Goal: Task Accomplishment & Management: Manage account settings

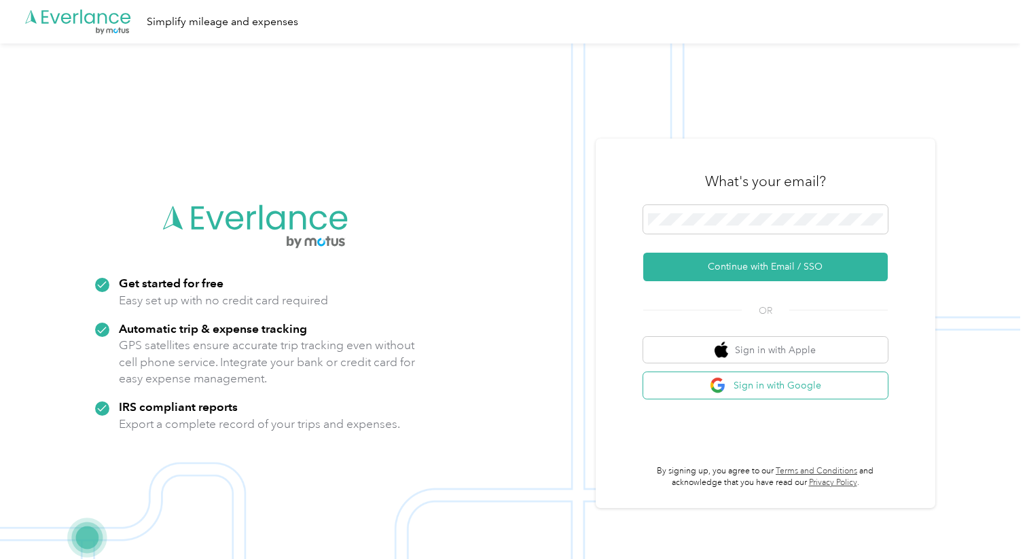
click at [753, 381] on button "Sign in with Google" at bounding box center [765, 385] width 245 height 26
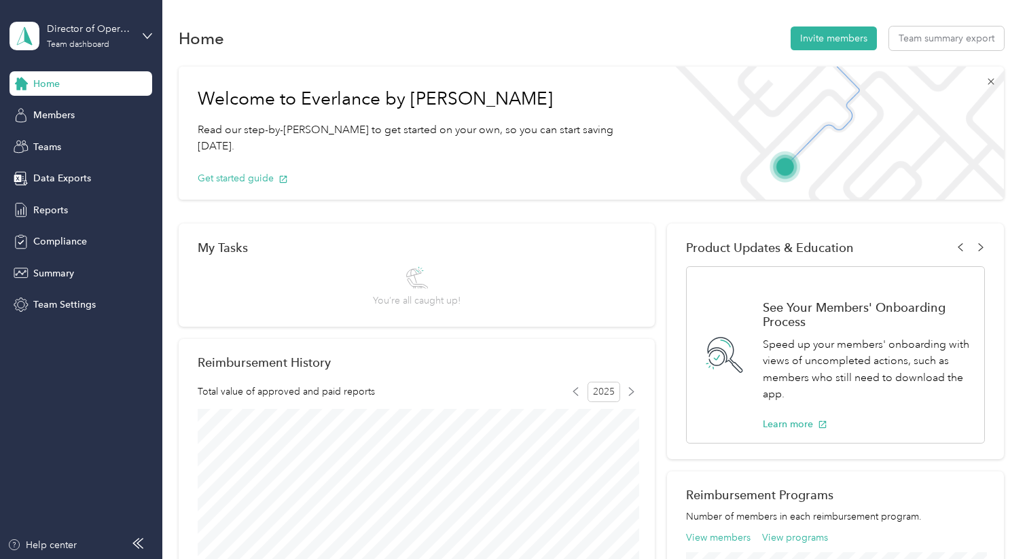
click at [997, 80] on icon at bounding box center [991, 81] width 11 height 11
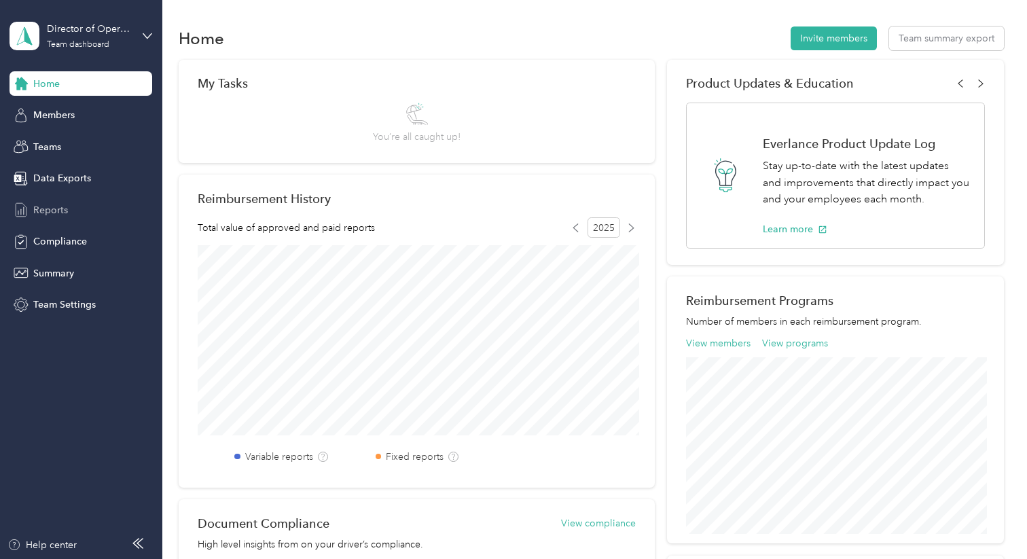
click at [54, 213] on span "Reports" at bounding box center [50, 210] width 35 height 14
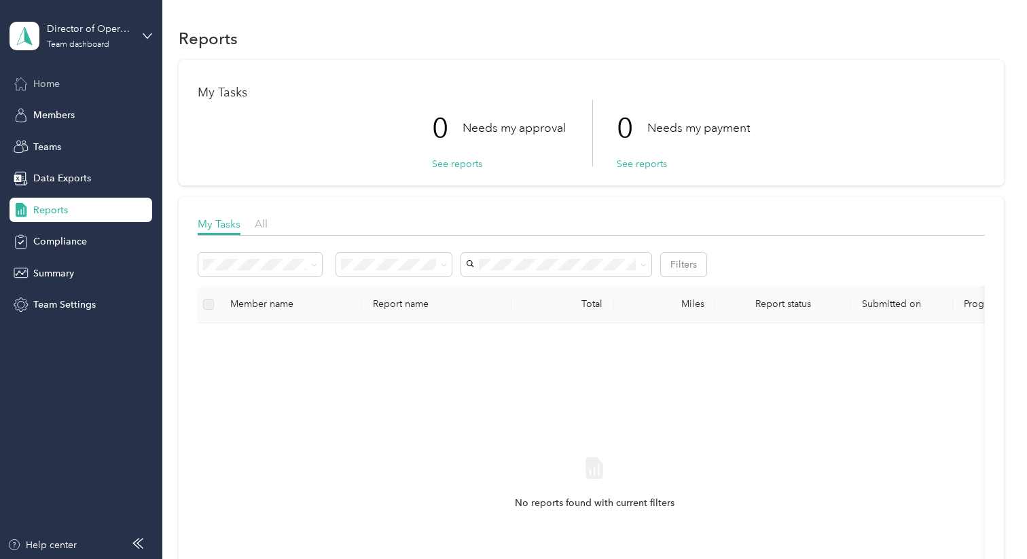
click at [44, 87] on span "Home" at bounding box center [46, 84] width 26 height 14
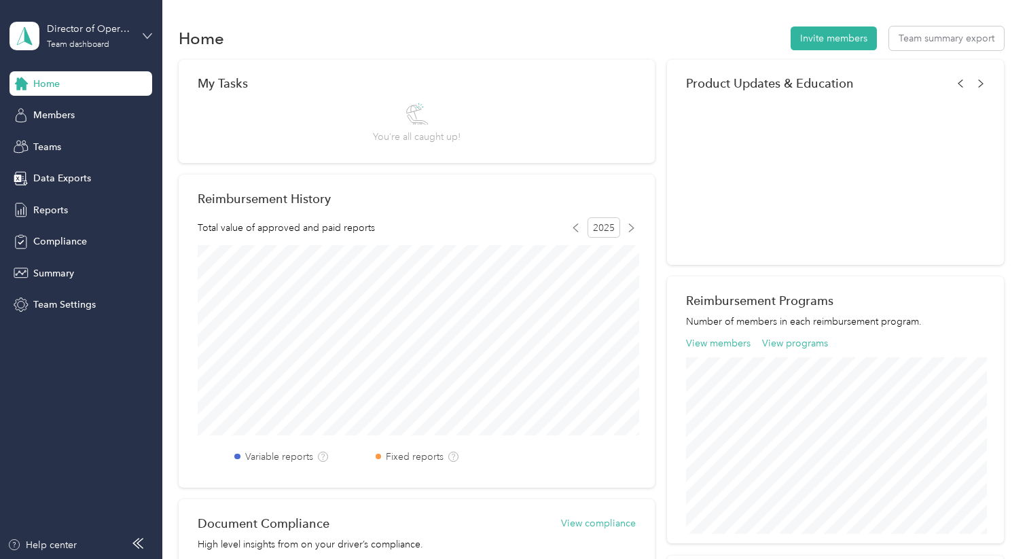
click at [147, 35] on icon at bounding box center [148, 36] width 10 height 10
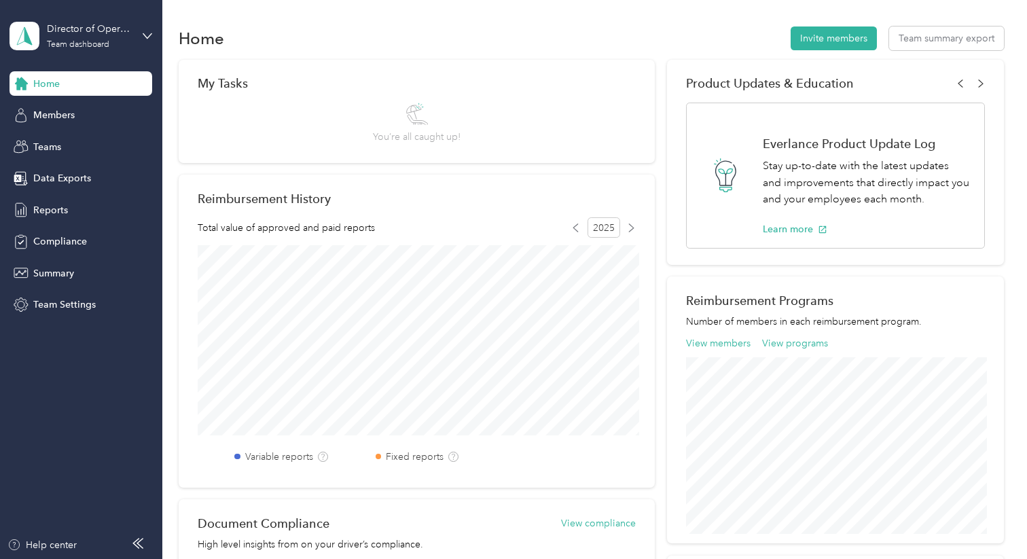
click at [101, 146] on div "Personal dashboard" at bounding box center [153, 136] width 267 height 24
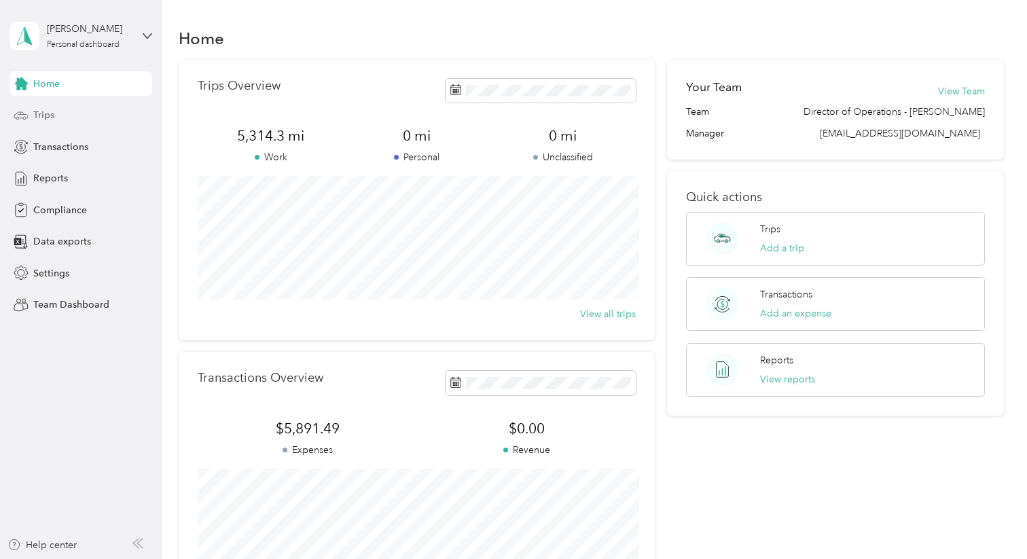
click at [44, 110] on span "Trips" at bounding box center [43, 115] width 21 height 14
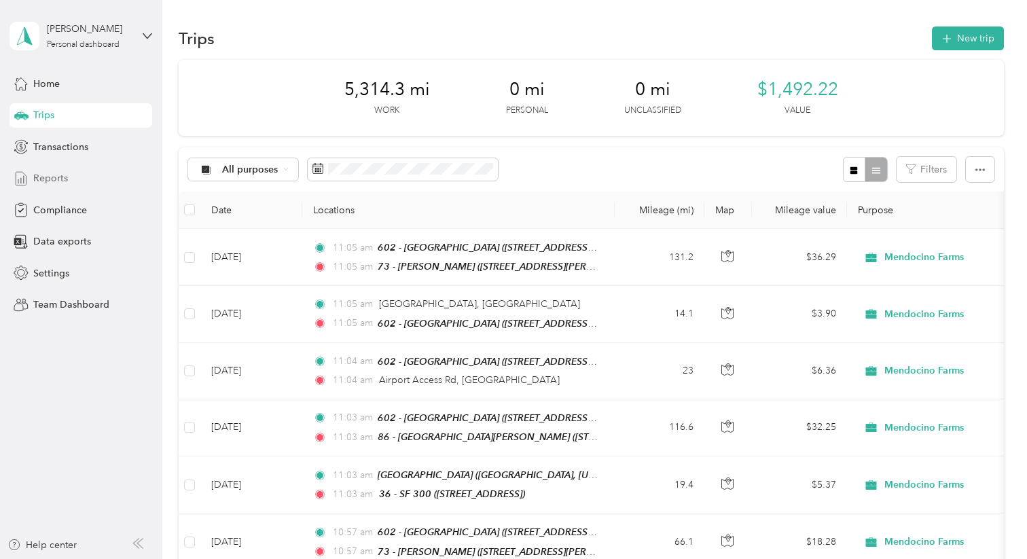
click at [60, 178] on span "Reports" at bounding box center [50, 178] width 35 height 14
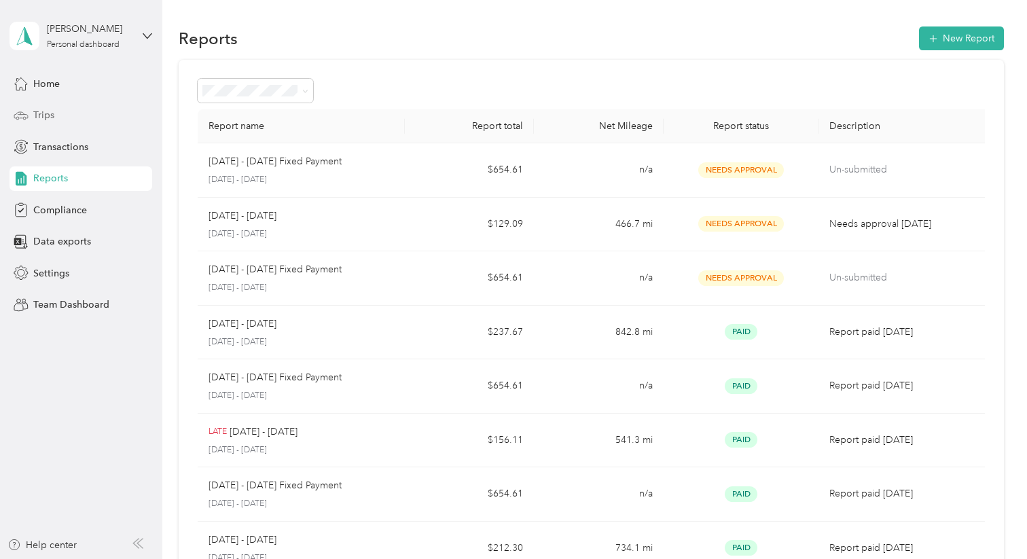
click at [58, 118] on div "Trips" at bounding box center [81, 115] width 143 height 24
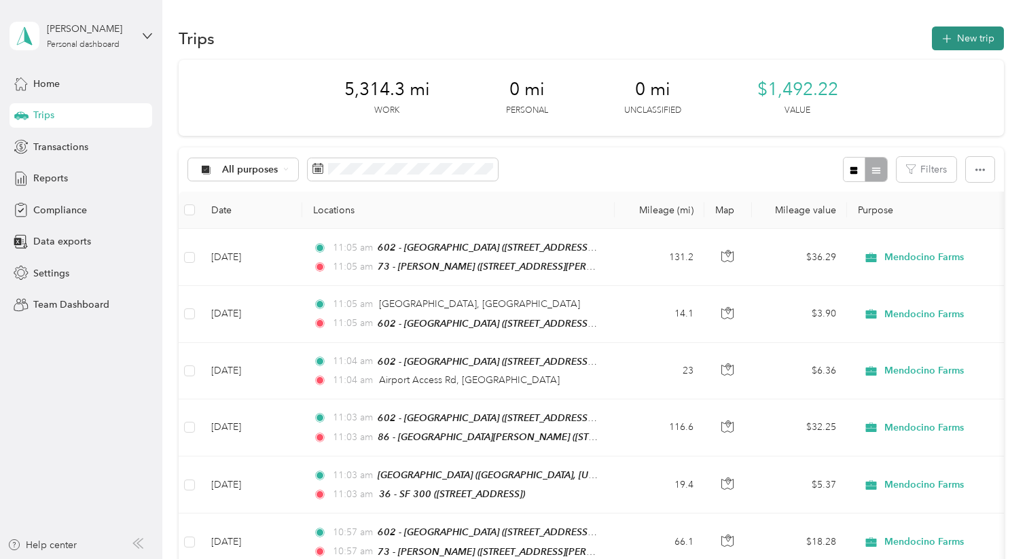
click at [980, 45] on button "New trip" at bounding box center [968, 38] width 72 height 24
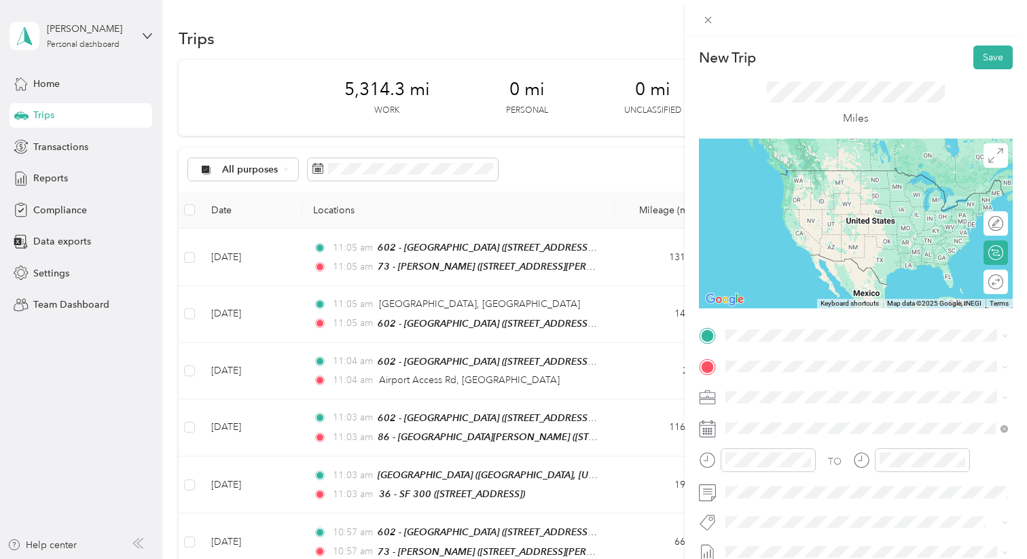
click at [802, 396] on div "[GEOGRAPHIC_DATA], [GEOGRAPHIC_DATA], [US_STATE], [GEOGRAPHIC_DATA]" at bounding box center [877, 404] width 253 height 43
click at [817, 391] on span "[STREET_ADDRESS][US_STATE]" at bounding box center [819, 384] width 136 height 12
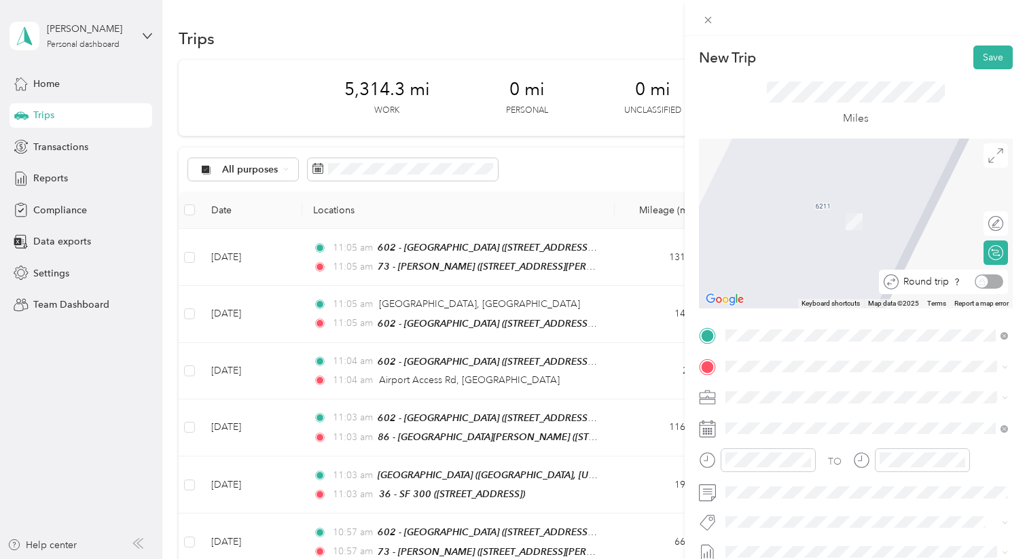
click at [992, 283] on div "Round trip" at bounding box center [951, 281] width 105 height 14
click at [787, 416] on span "[STREET_ADDRESS][PERSON_NAME][US_STATE]" at bounding box center [856, 416] width 211 height 12
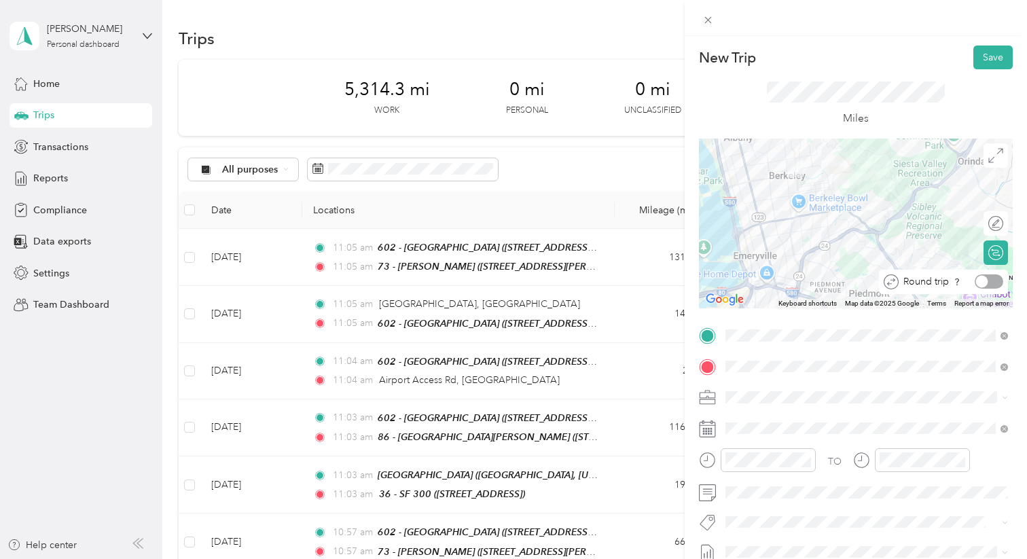
click at [995, 281] on div at bounding box center [989, 281] width 29 height 14
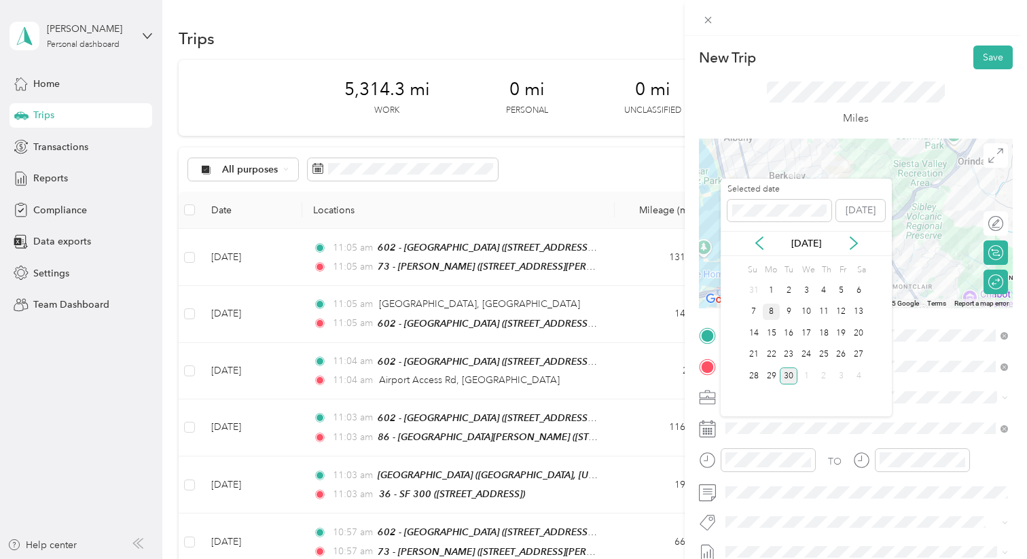
click at [770, 316] on div "8" at bounding box center [772, 312] width 18 height 17
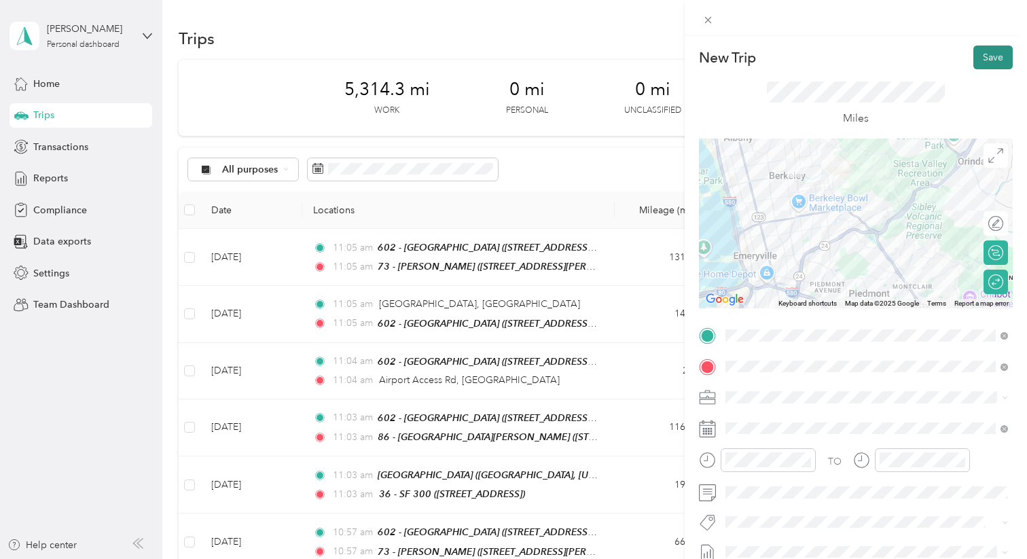
click at [995, 54] on button "Save" at bounding box center [992, 58] width 39 height 24
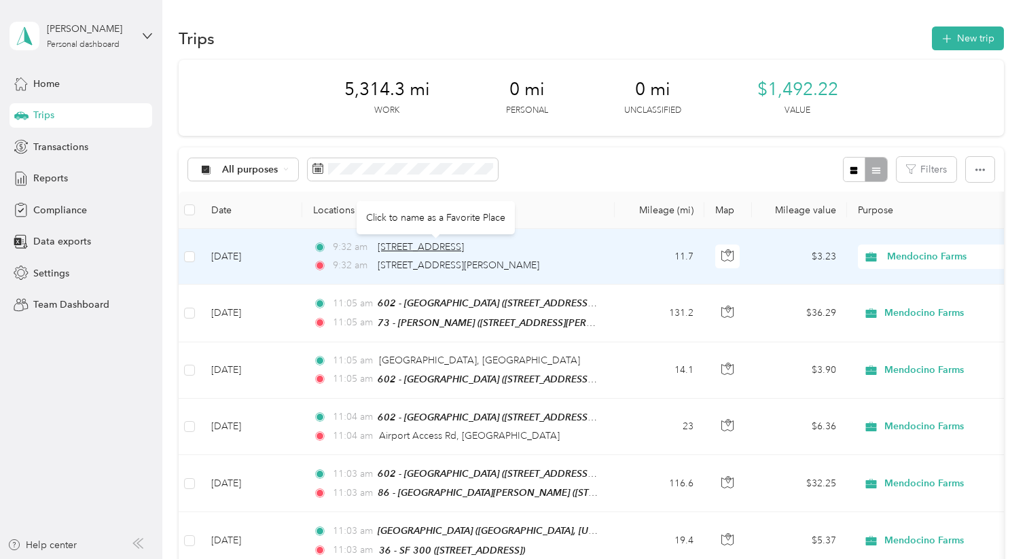
click at [447, 251] on span "[STREET_ADDRESS]" at bounding box center [421, 247] width 86 height 12
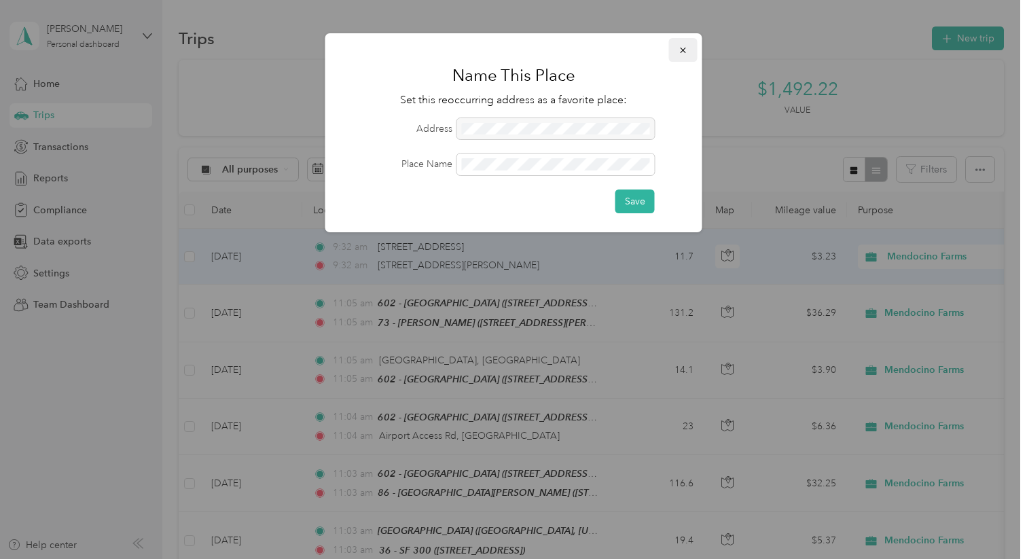
click at [687, 46] on icon "button" at bounding box center [684, 51] width 10 height 10
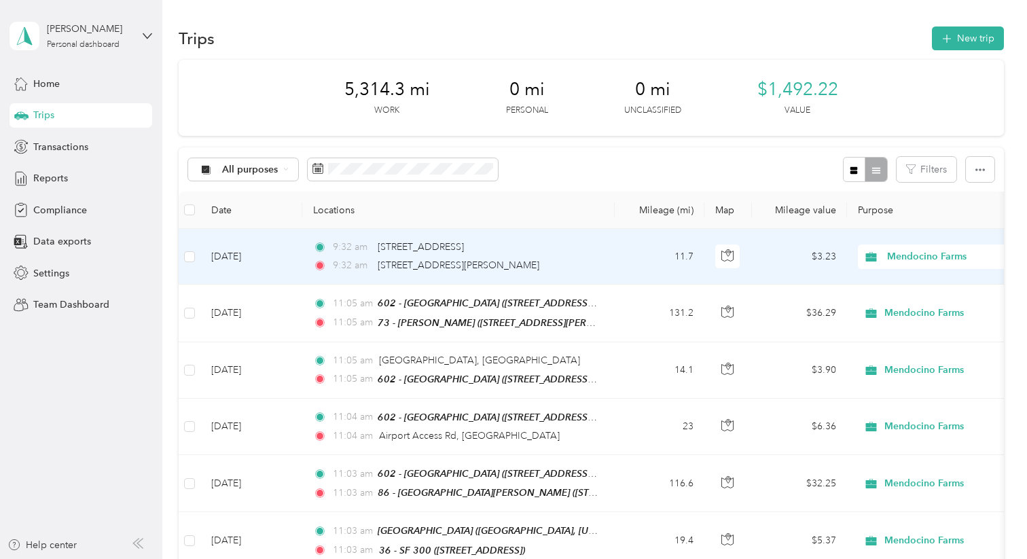
click at [608, 264] on td "9:32 am [STREET_ADDRESS] 9:32 am [STREET_ADDRESS][PERSON_NAME]" at bounding box center [458, 257] width 312 height 56
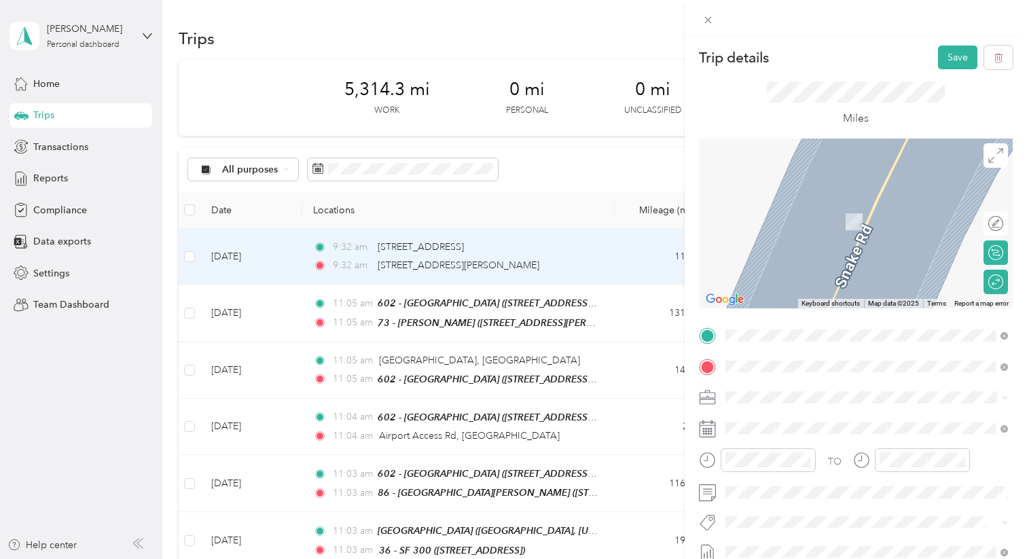
click at [787, 381] on span "[STREET_ADDRESS][US_STATE]" at bounding box center [819, 384] width 136 height 12
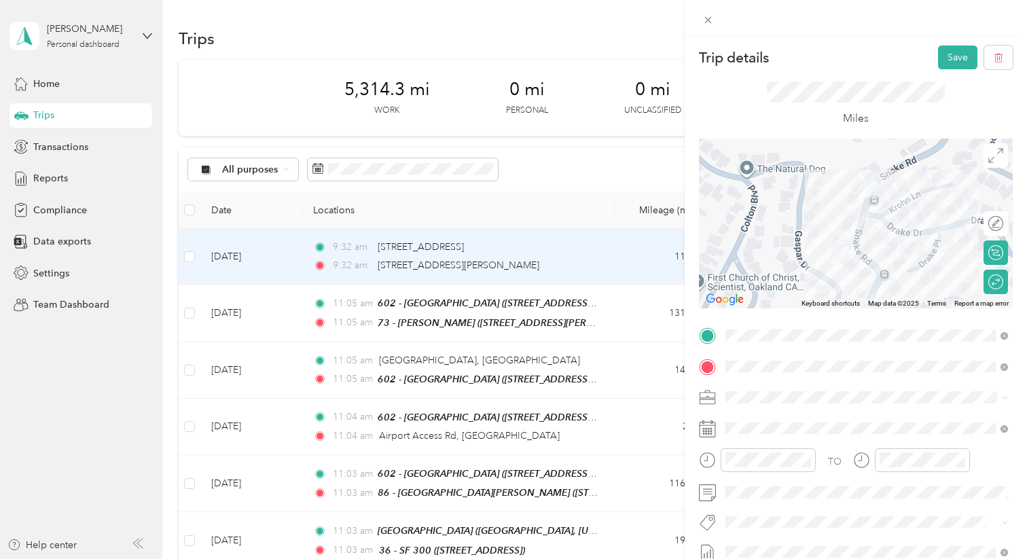
click at [910, 77] on div "Miles" at bounding box center [856, 103] width 314 height 69
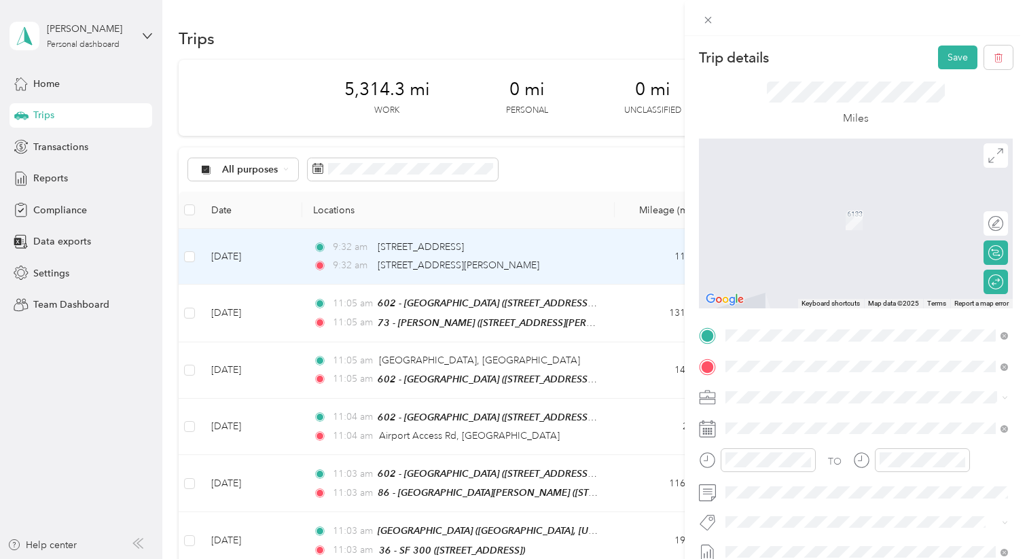
click at [808, 412] on span "[STREET_ADDRESS][PERSON_NAME][US_STATE]" at bounding box center [856, 416] width 211 height 12
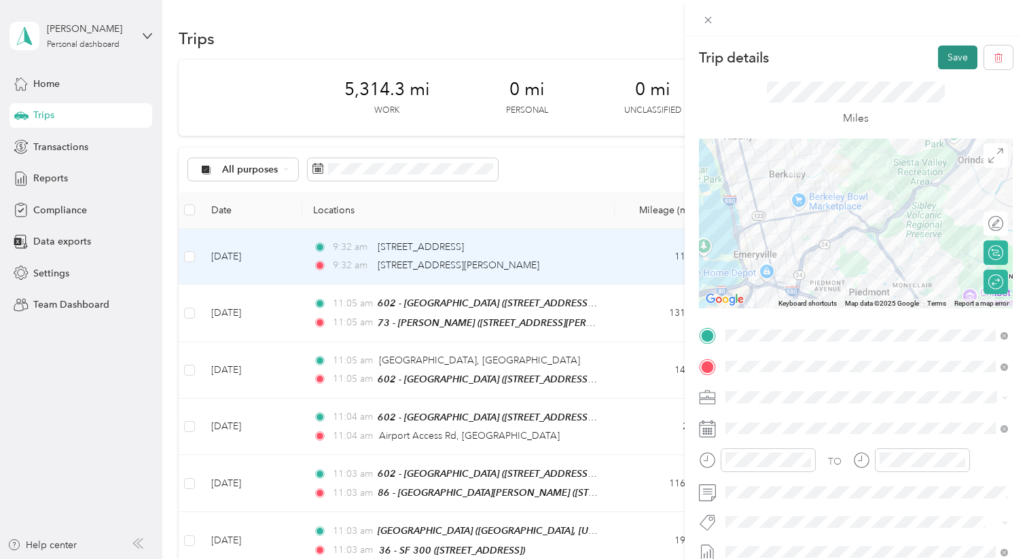
click at [956, 61] on button "Save" at bounding box center [957, 58] width 39 height 24
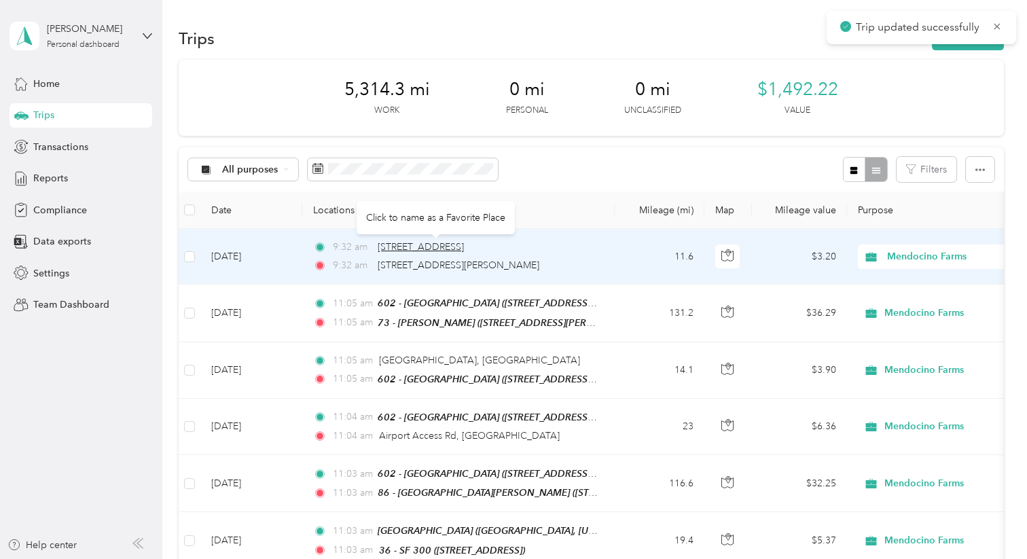
click at [437, 249] on span "[STREET_ADDRESS]" at bounding box center [421, 247] width 86 height 12
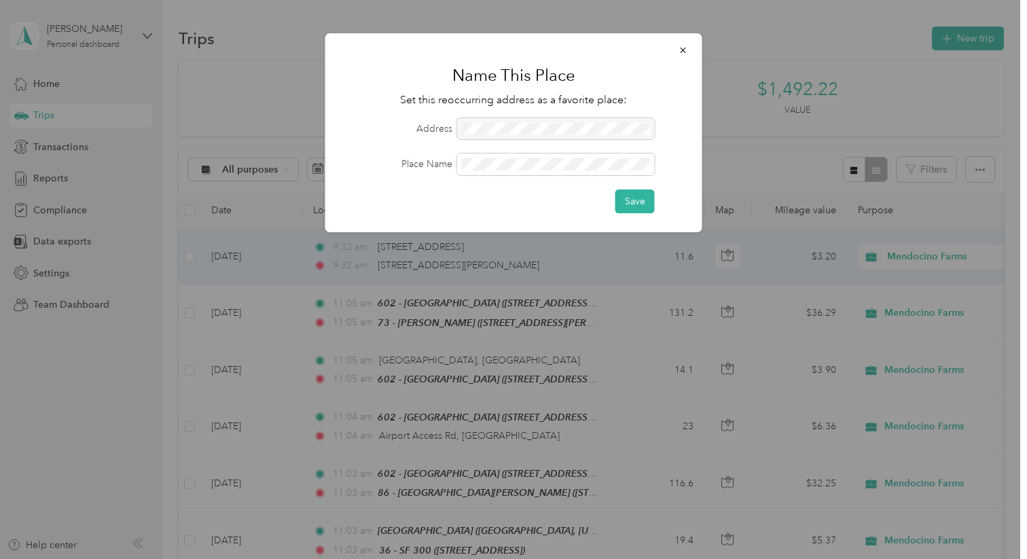
click at [484, 128] on div at bounding box center [556, 129] width 198 height 22
click at [492, 125] on div at bounding box center [556, 129] width 198 height 22
click at [678, 50] on button "button" at bounding box center [683, 50] width 29 height 24
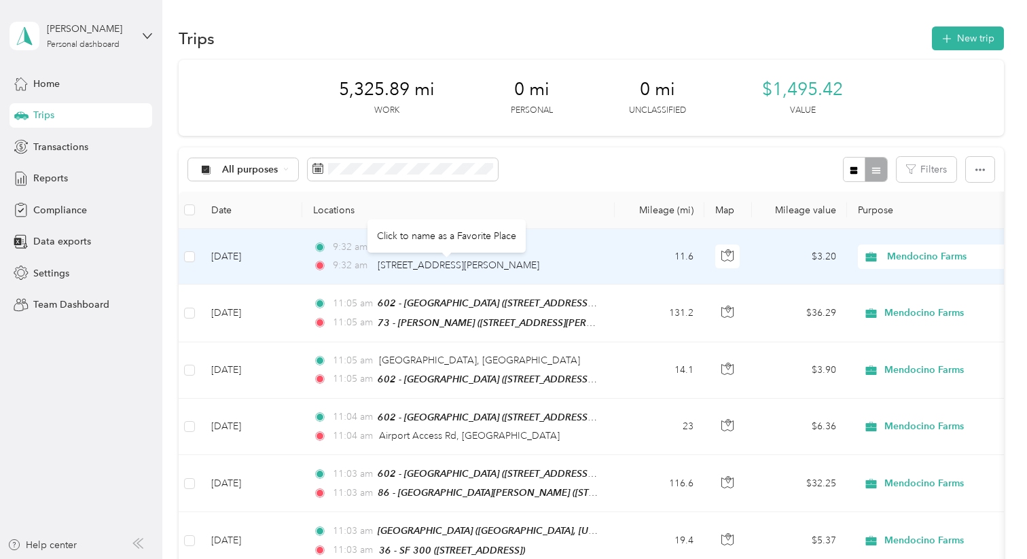
click at [459, 241] on div "Click to name as a Favorite Place" at bounding box center [447, 235] width 158 height 33
click at [464, 245] on span "[STREET_ADDRESS]" at bounding box center [421, 247] width 86 height 12
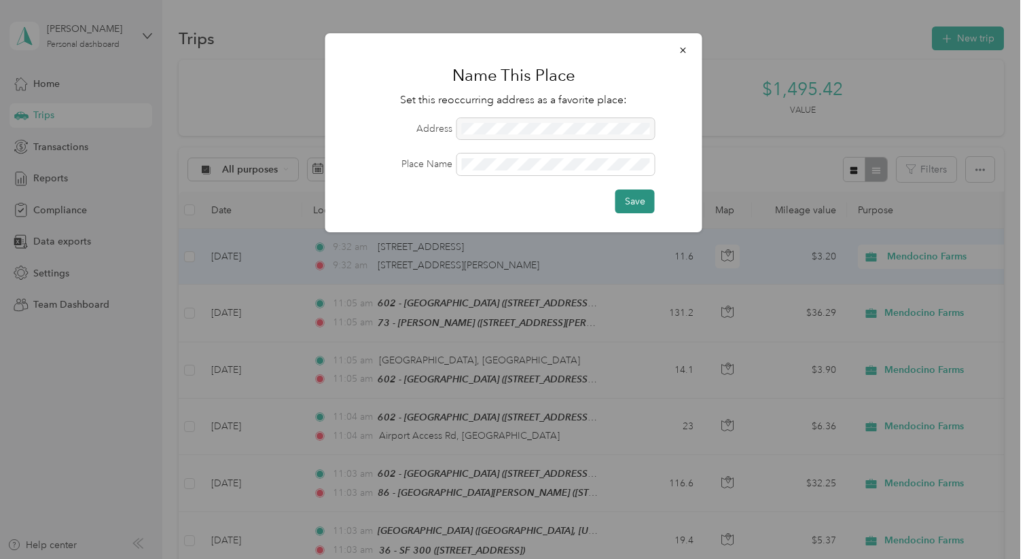
click at [641, 197] on button "Save" at bounding box center [634, 202] width 39 height 24
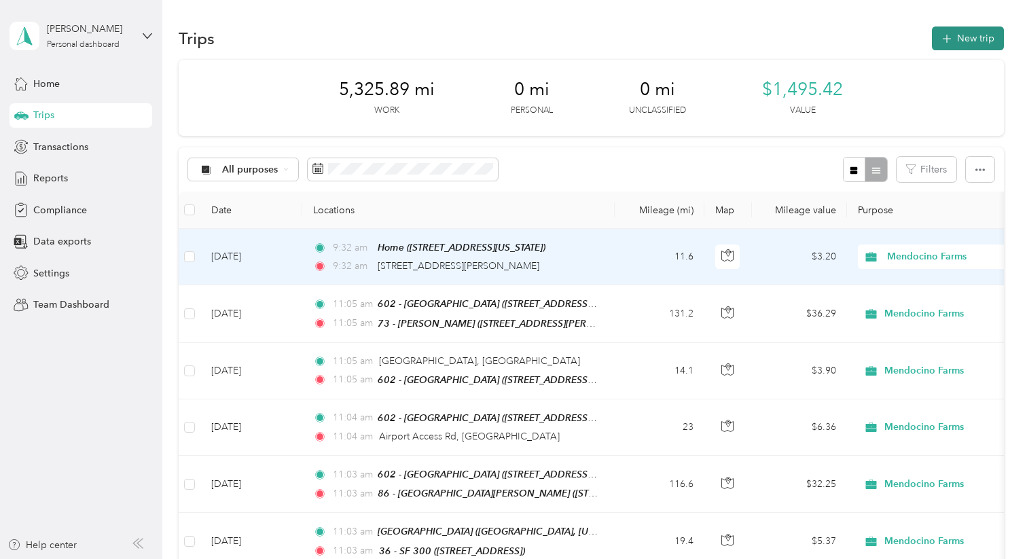
click at [966, 41] on button "New trip" at bounding box center [968, 38] width 72 height 24
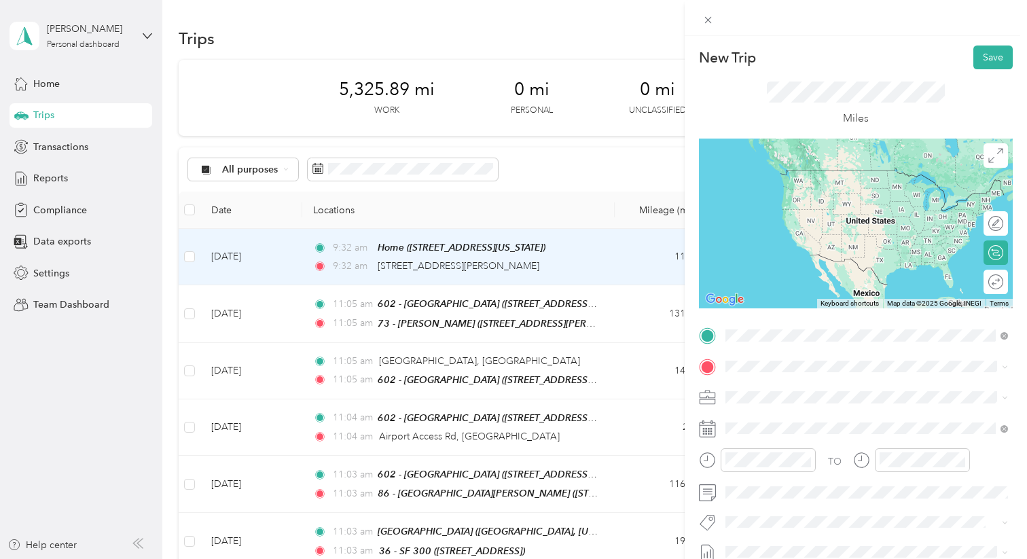
click at [783, 390] on div "Home 6133 Snake Road, Oakland, 94611, Oakland, California, United States" at bounding box center [819, 397] width 136 height 29
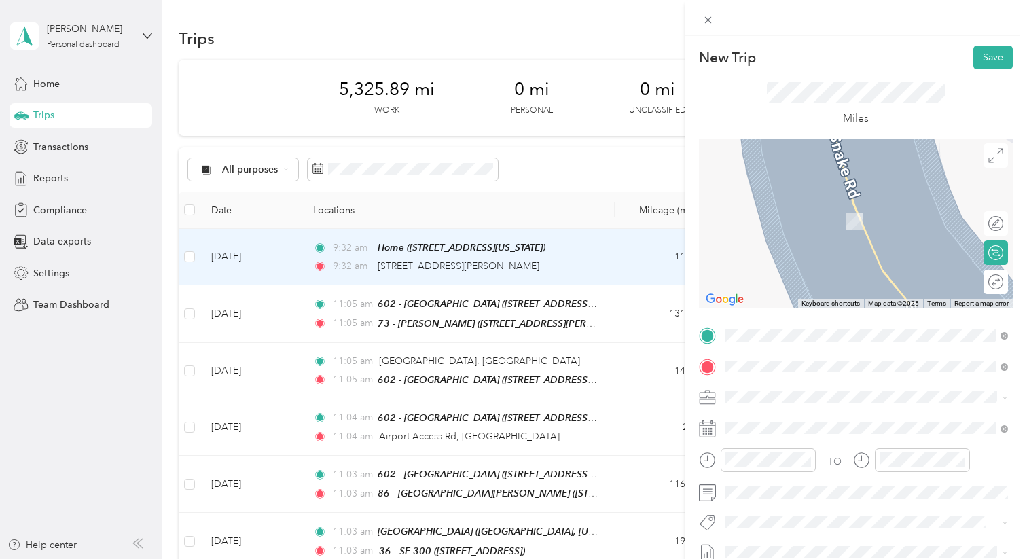
click at [850, 219] on div "TEAM 62 - Walnut Creek 1895 Ygnacio Valley Road, #28, 94598, Walnut Creek, CA" at bounding box center [835, 216] width 168 height 33
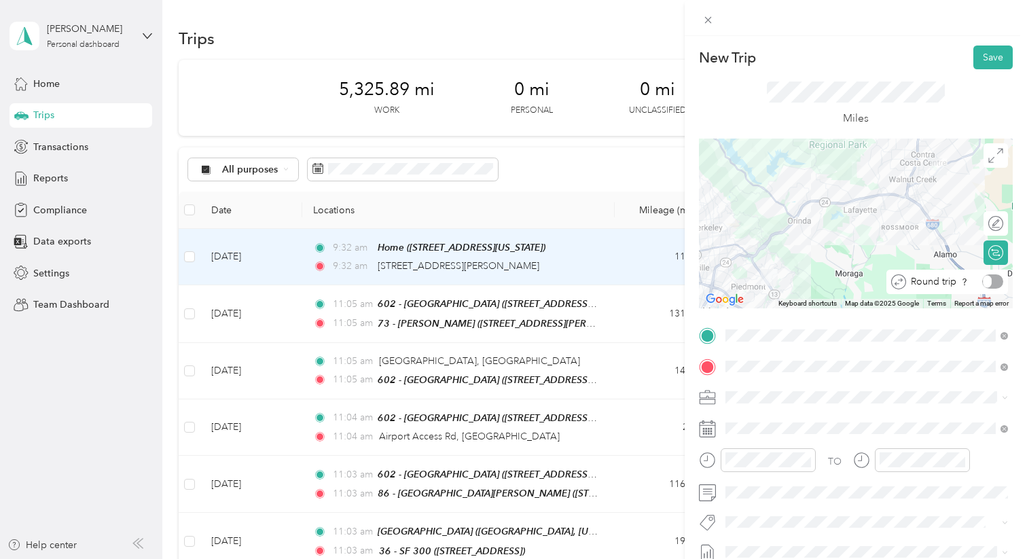
click at [999, 283] on div at bounding box center [992, 281] width 21 height 14
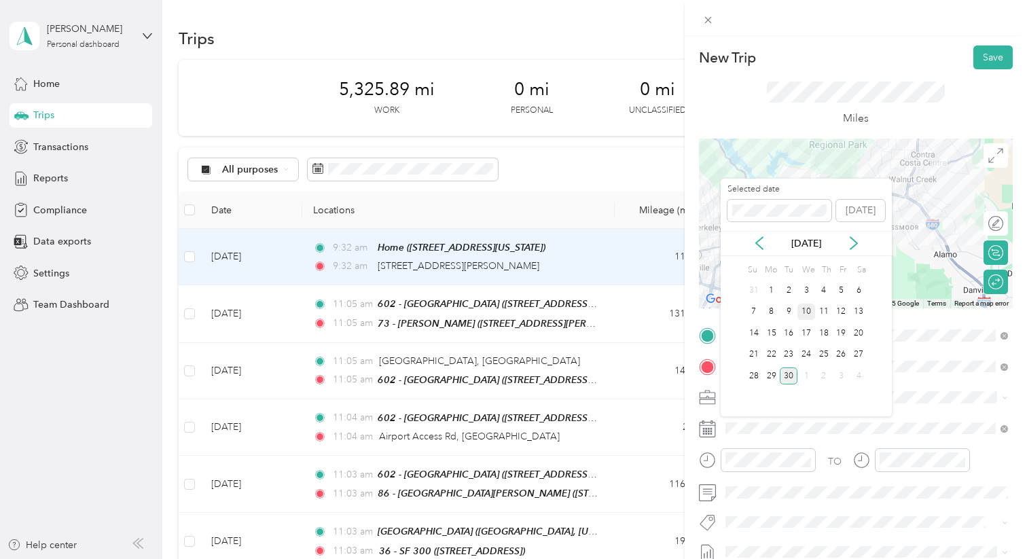
click at [805, 313] on div "10" at bounding box center [807, 312] width 18 height 17
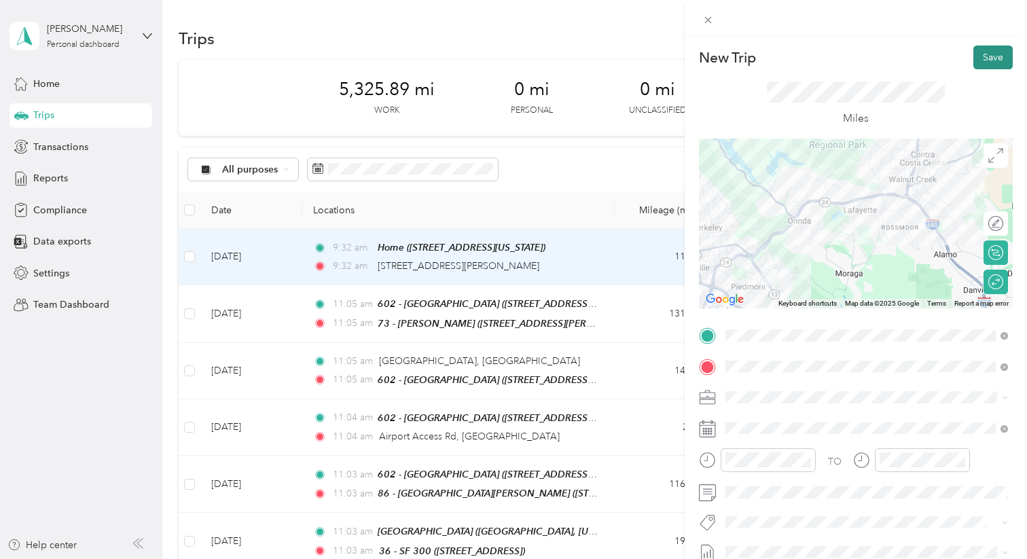
click at [990, 58] on button "Save" at bounding box center [992, 58] width 39 height 24
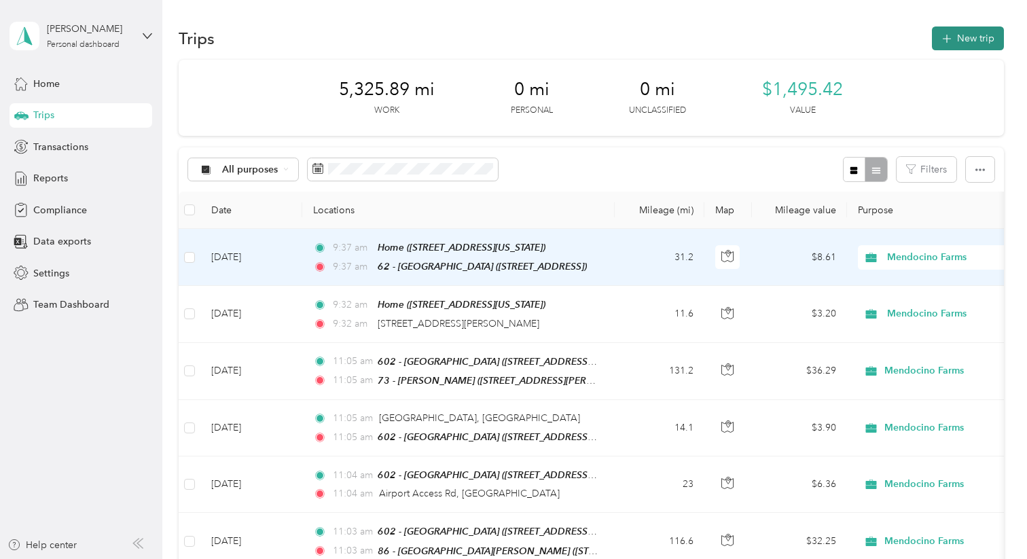
click at [980, 35] on button "New trip" at bounding box center [968, 38] width 72 height 24
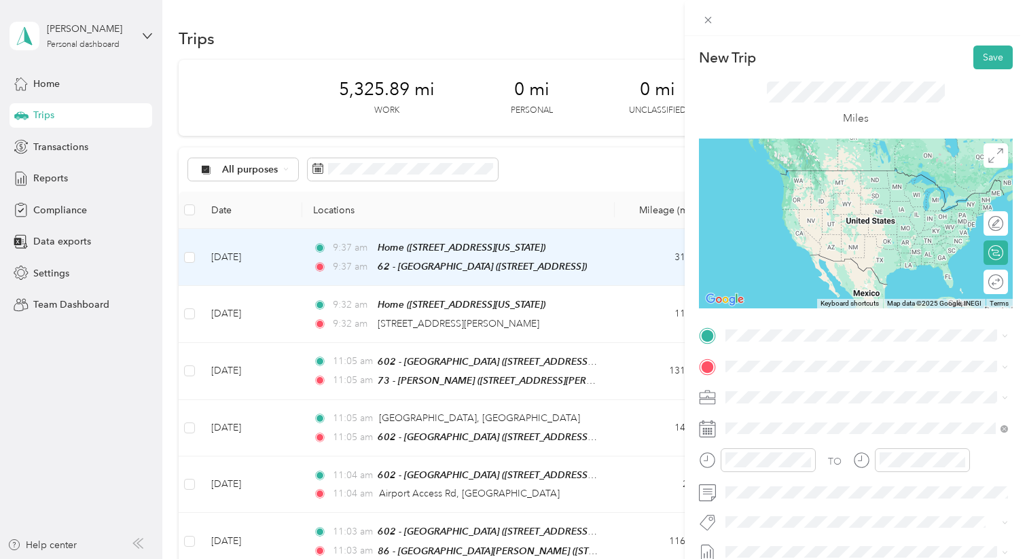
click at [763, 387] on strong "Home" at bounding box center [764, 387] width 26 height 12
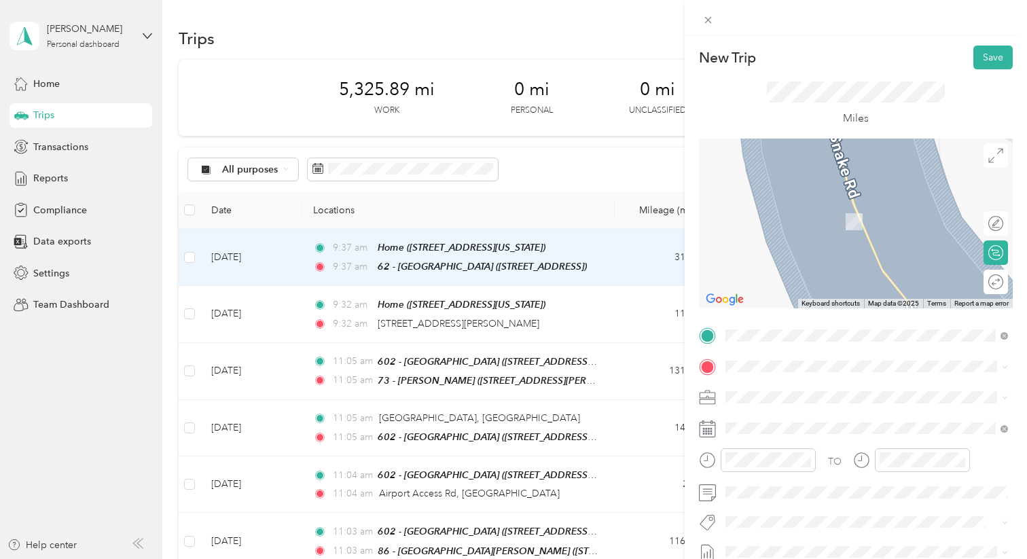
click at [845, 200] on span "Bayshore Boulevard San Francisco, California 94124, United States" at bounding box center [876, 198] width 251 height 12
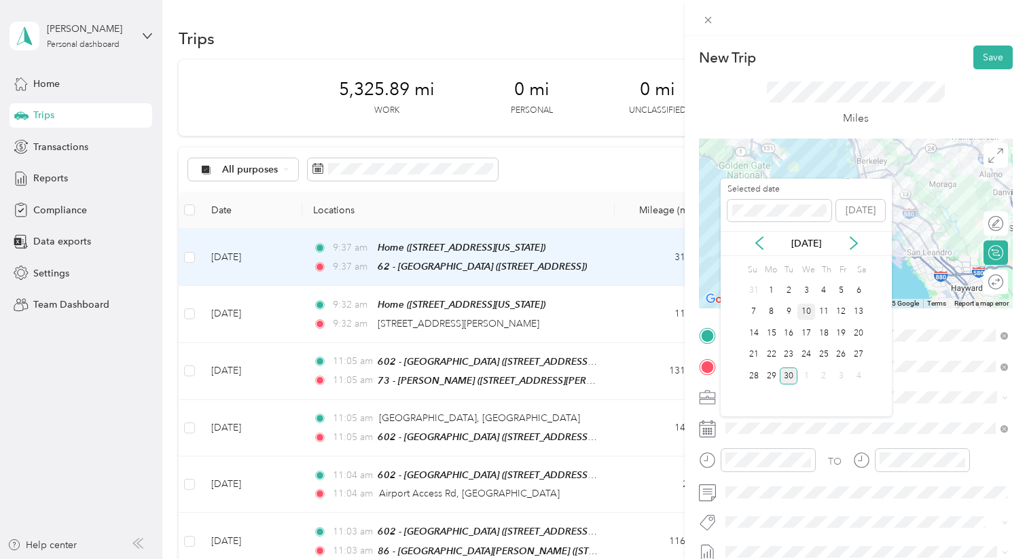
click at [804, 313] on div "10" at bounding box center [807, 312] width 18 height 17
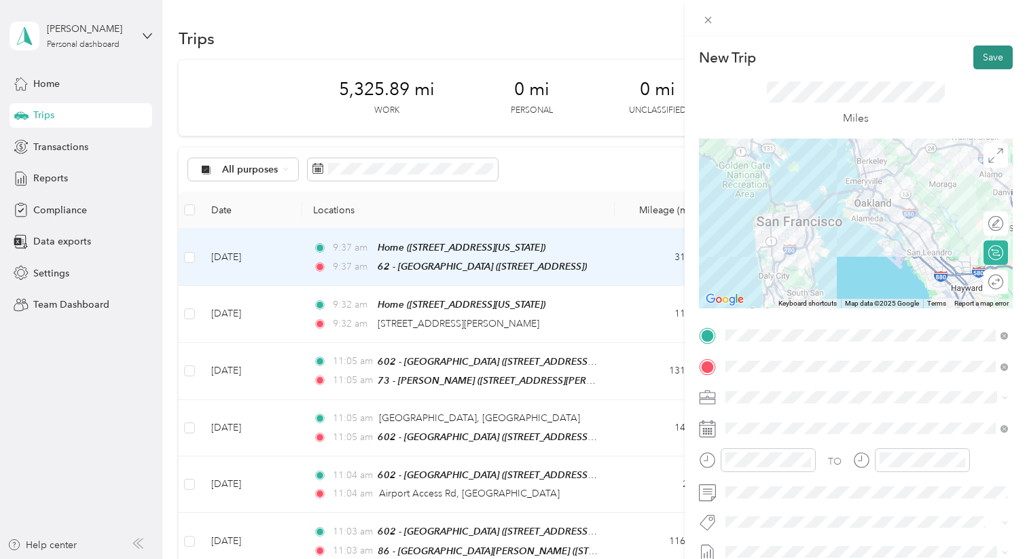
click at [993, 60] on button "Save" at bounding box center [992, 58] width 39 height 24
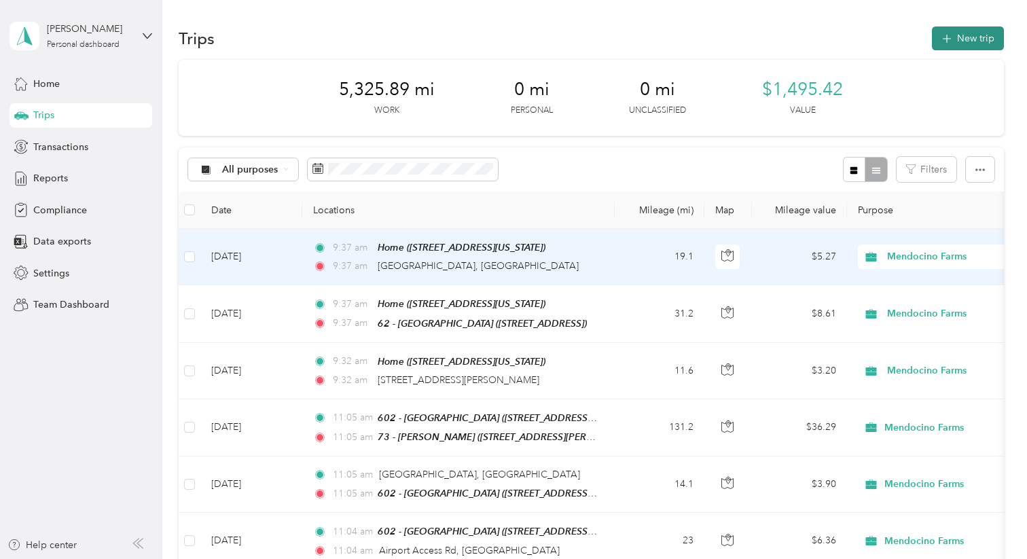
click at [983, 41] on button "New trip" at bounding box center [968, 38] width 72 height 24
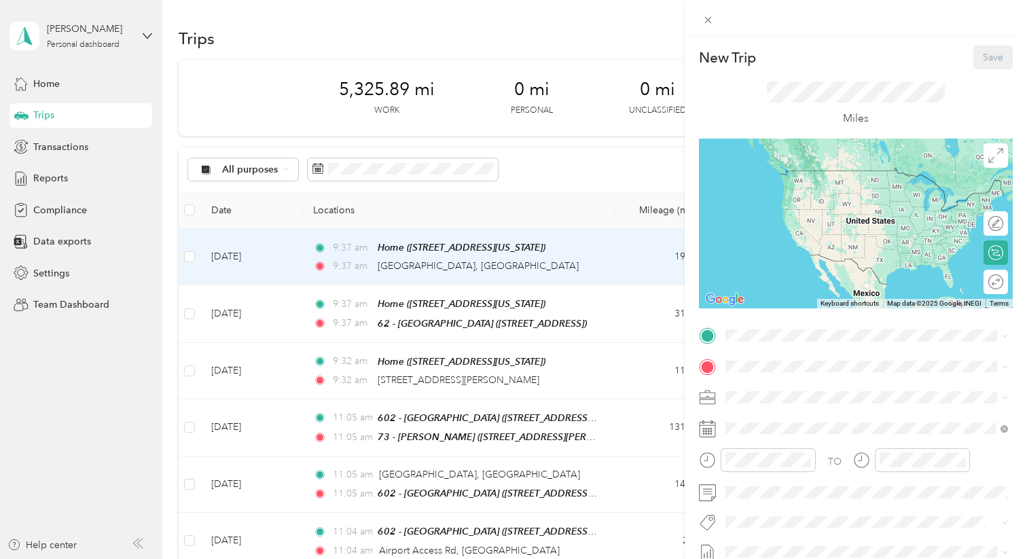
click at [531, 156] on div "New Trip Save This trip cannot be edited because it is either under review, app…" at bounding box center [513, 279] width 1027 height 559
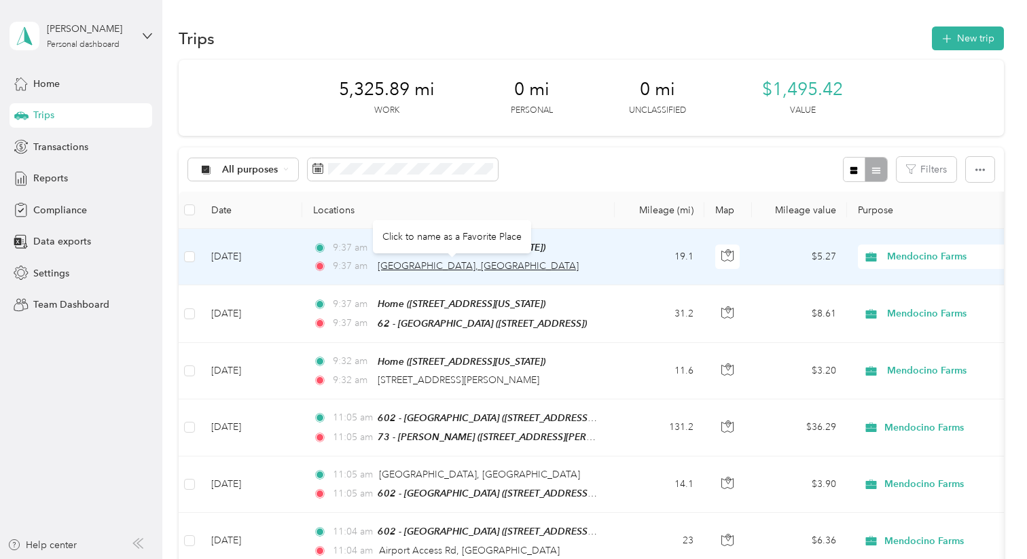
click at [431, 266] on span "[GEOGRAPHIC_DATA], [GEOGRAPHIC_DATA]" at bounding box center [478, 266] width 201 height 12
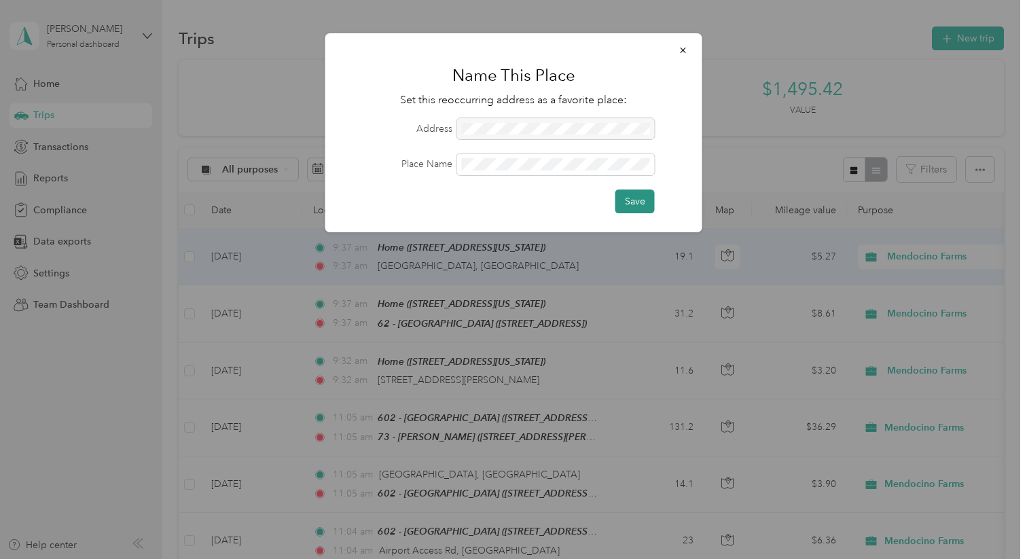
click at [637, 192] on button "Save" at bounding box center [634, 202] width 39 height 24
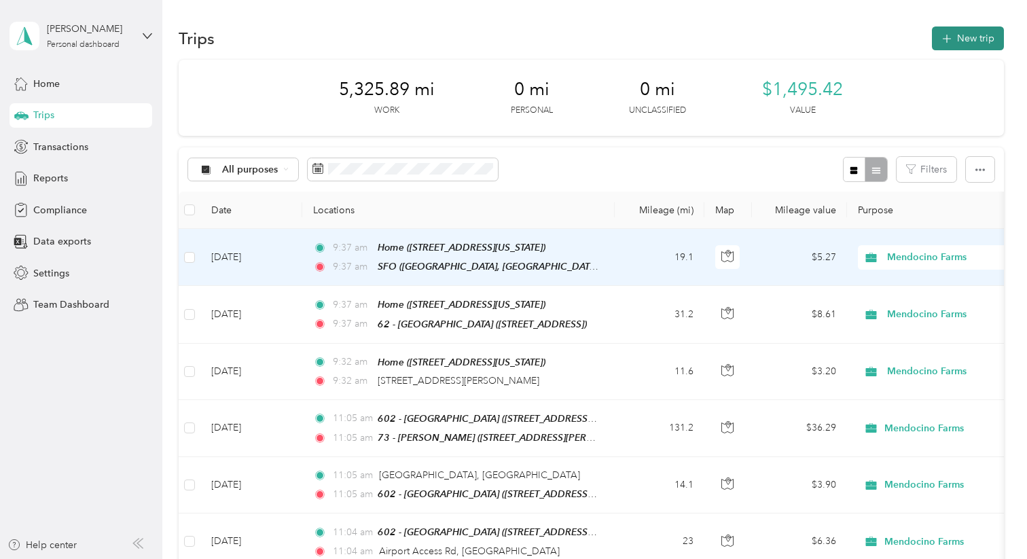
click at [983, 41] on button "New trip" at bounding box center [968, 38] width 72 height 24
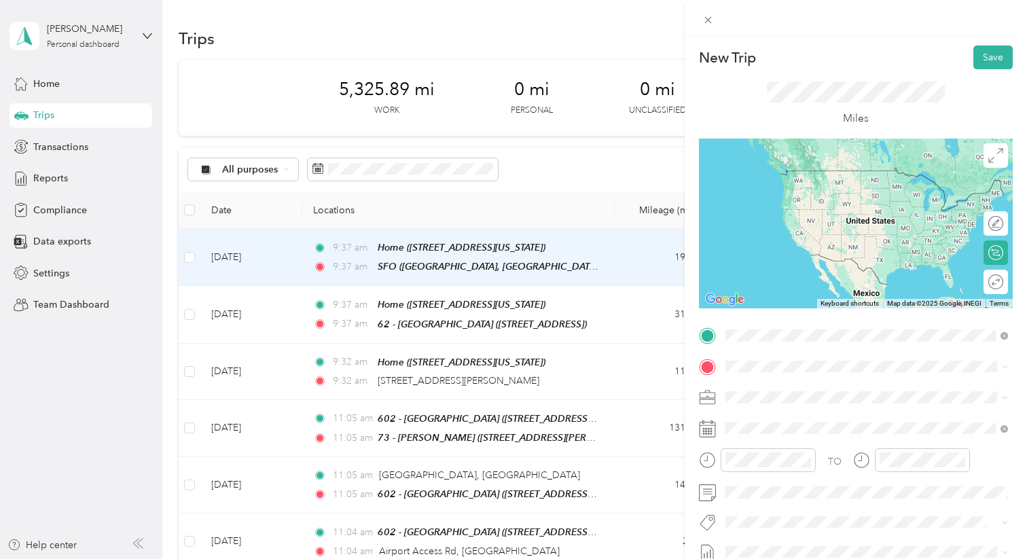
click at [783, 391] on div "SFO Bayshore Boulevard, San Francisco, 94124, San Francisco, California, United…" at bounding box center [877, 404] width 253 height 43
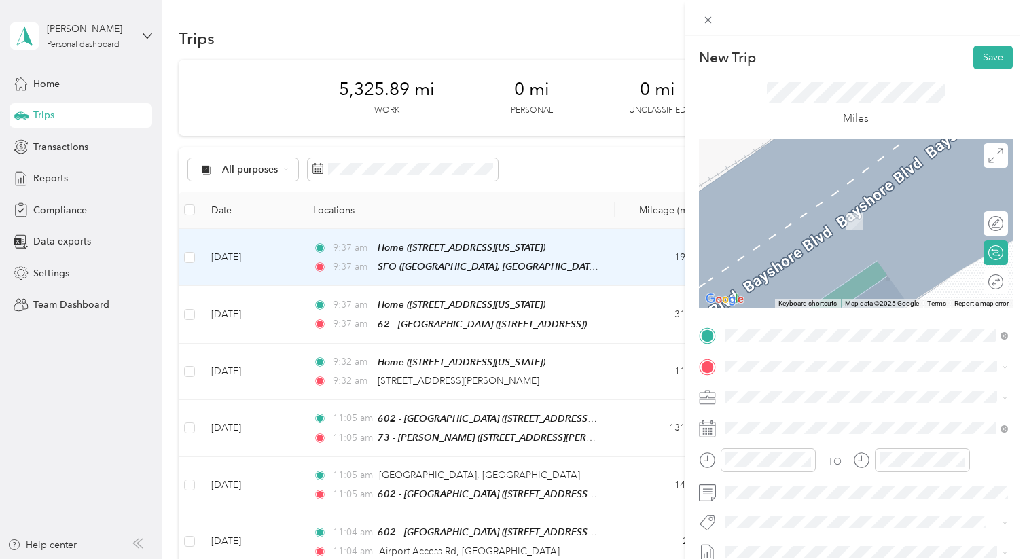
click at [820, 221] on div "Home 6133 Snake Road, Oakland, 94611, Oakland, California, United States" at bounding box center [819, 212] width 136 height 29
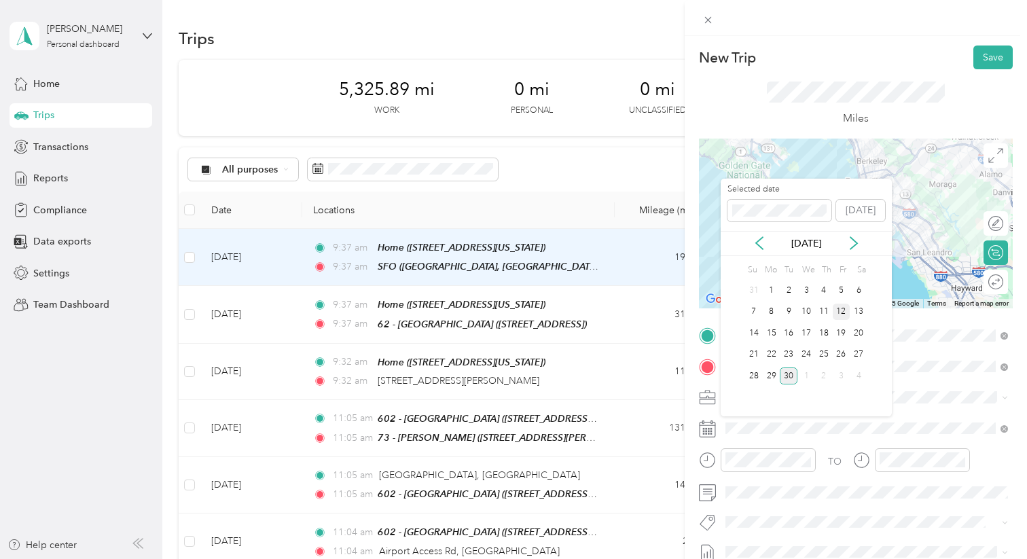
click at [841, 310] on div "12" at bounding box center [842, 312] width 18 height 17
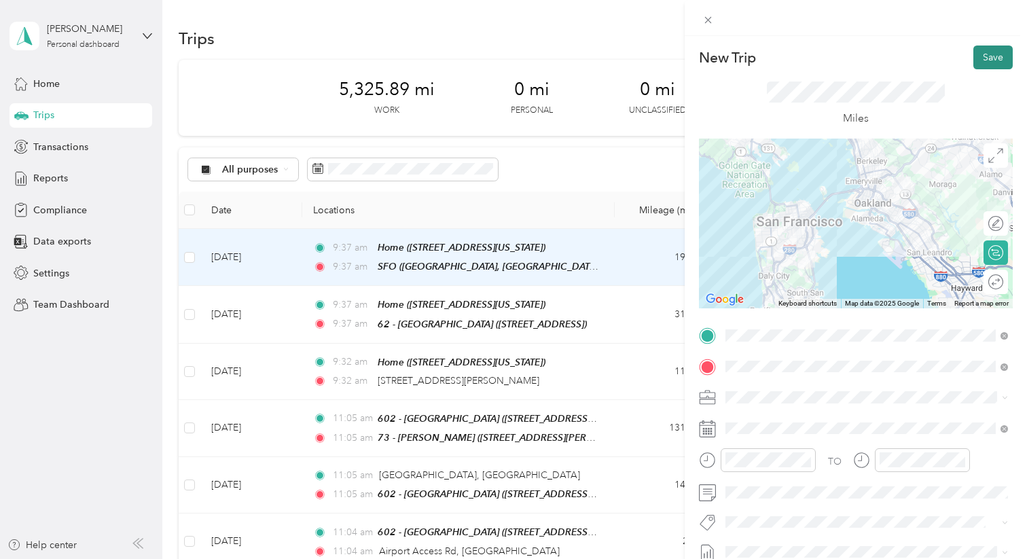
click at [995, 60] on button "Save" at bounding box center [992, 58] width 39 height 24
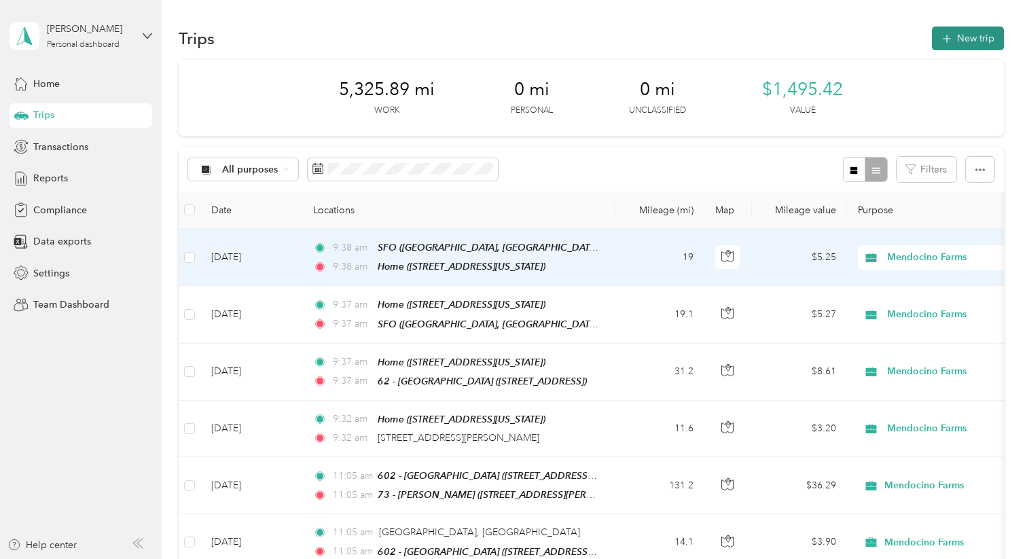
click at [992, 29] on button "New trip" at bounding box center [968, 38] width 72 height 24
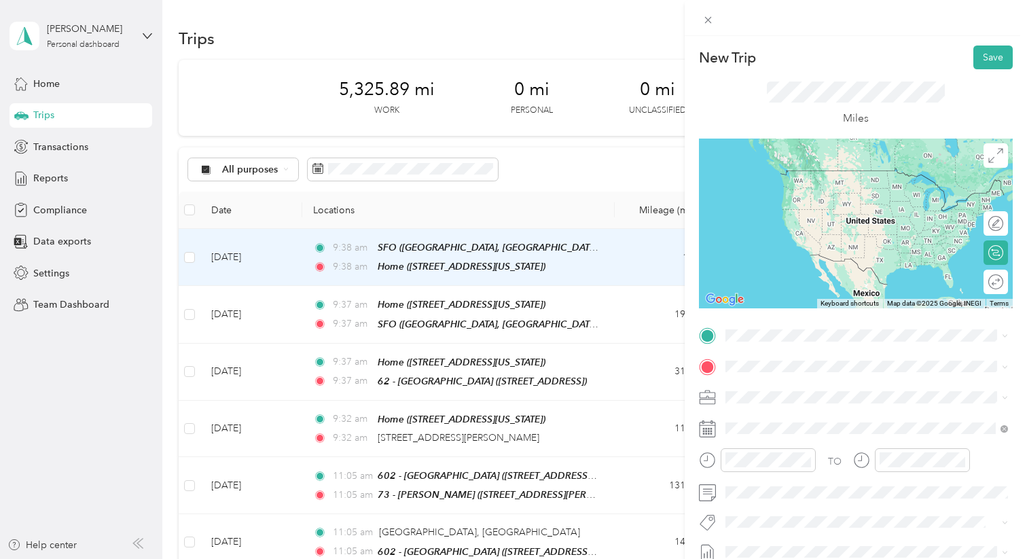
click at [759, 397] on div "Home 6133 Snake Road, Oakland, 94611, Oakland, California, United States" at bounding box center [819, 395] width 136 height 29
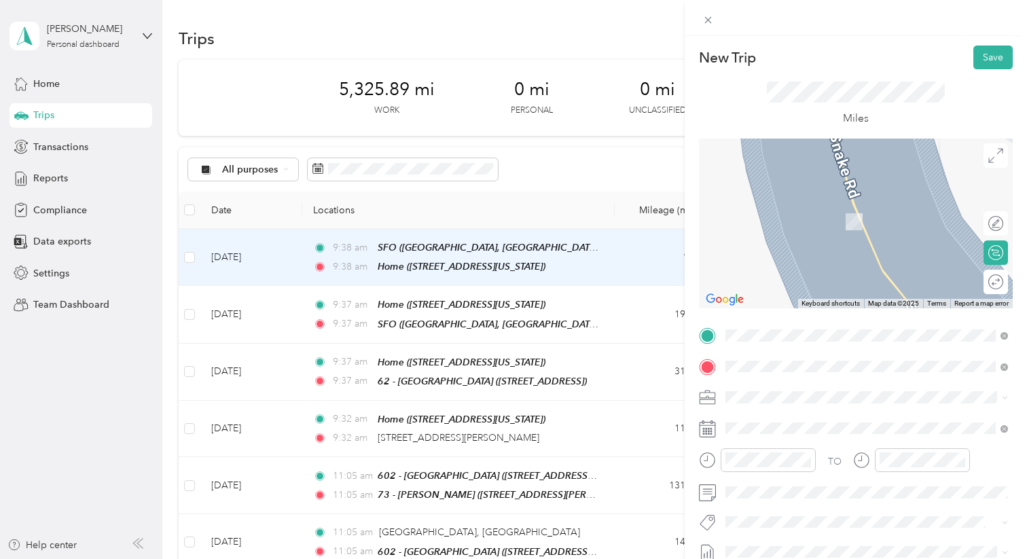
click at [827, 236] on div "SFO Bayshore Boulevard, San Francisco, 94124, San Francisco, California, United…" at bounding box center [866, 222] width 273 height 48
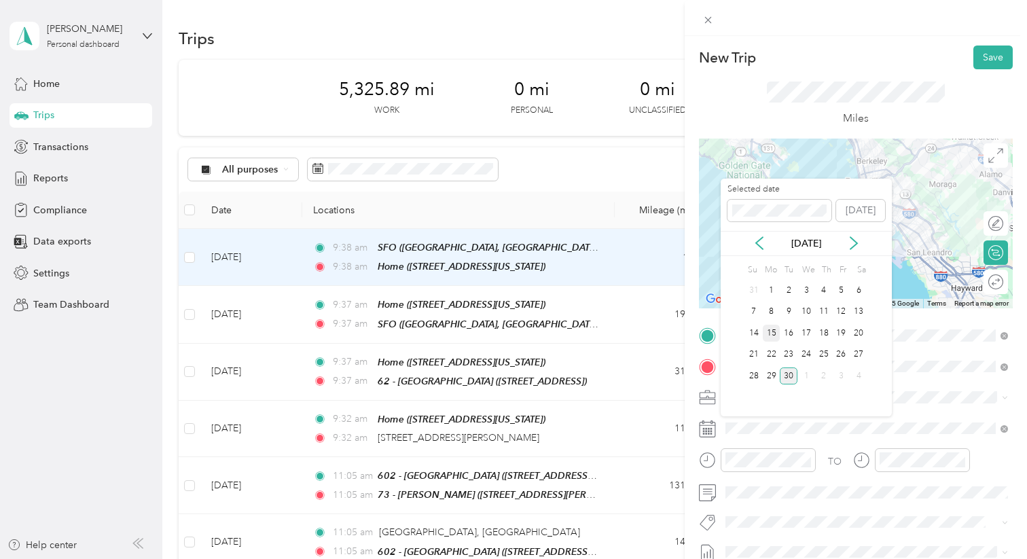
click at [767, 332] on div "15" at bounding box center [772, 333] width 18 height 17
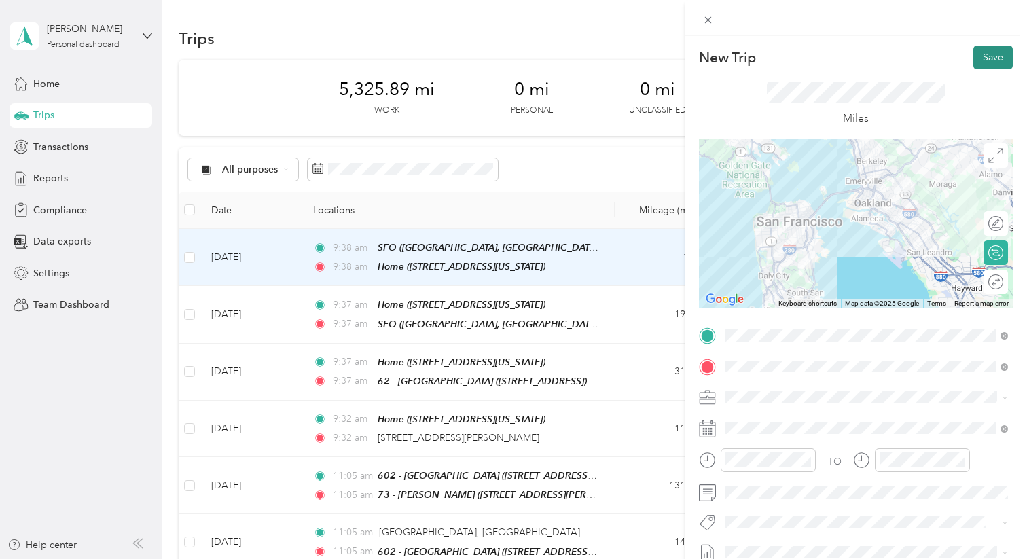
click at [991, 60] on button "Save" at bounding box center [992, 58] width 39 height 24
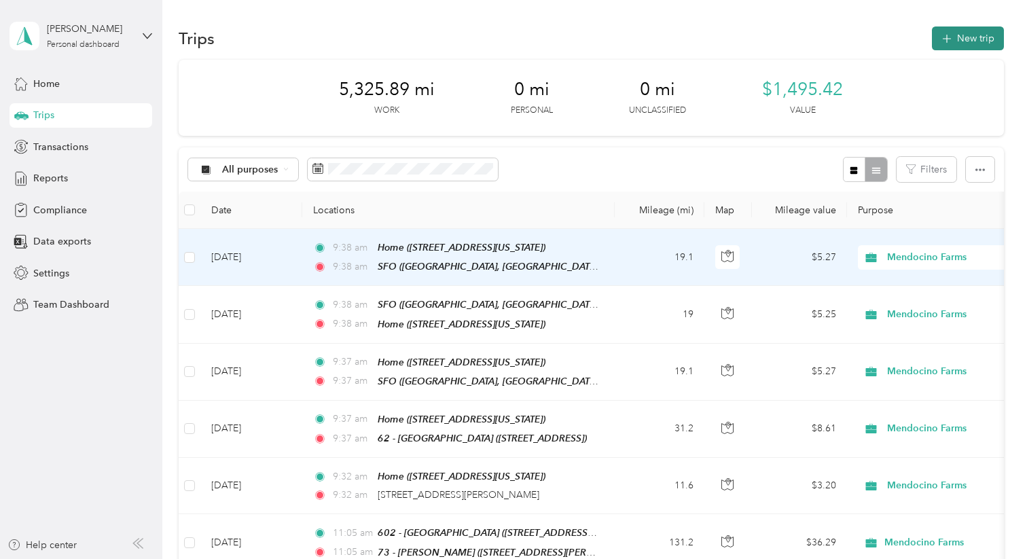
click at [967, 39] on button "New trip" at bounding box center [968, 38] width 72 height 24
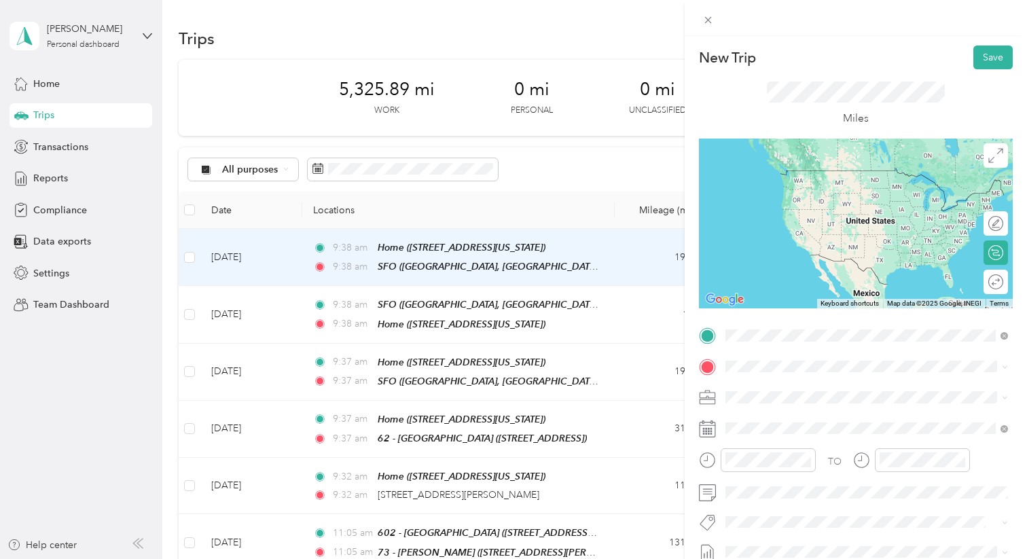
click at [789, 390] on div "SFO" at bounding box center [877, 389] width 253 height 12
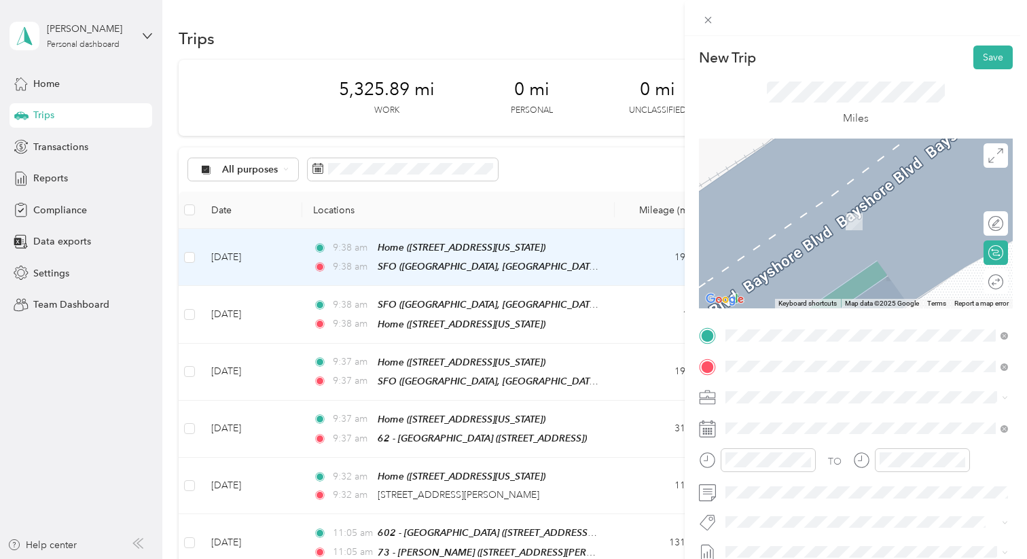
click at [852, 209] on div "Home 6133 Snake Road, Oakland, 94611, Oakland, California, United States" at bounding box center [819, 214] width 136 height 29
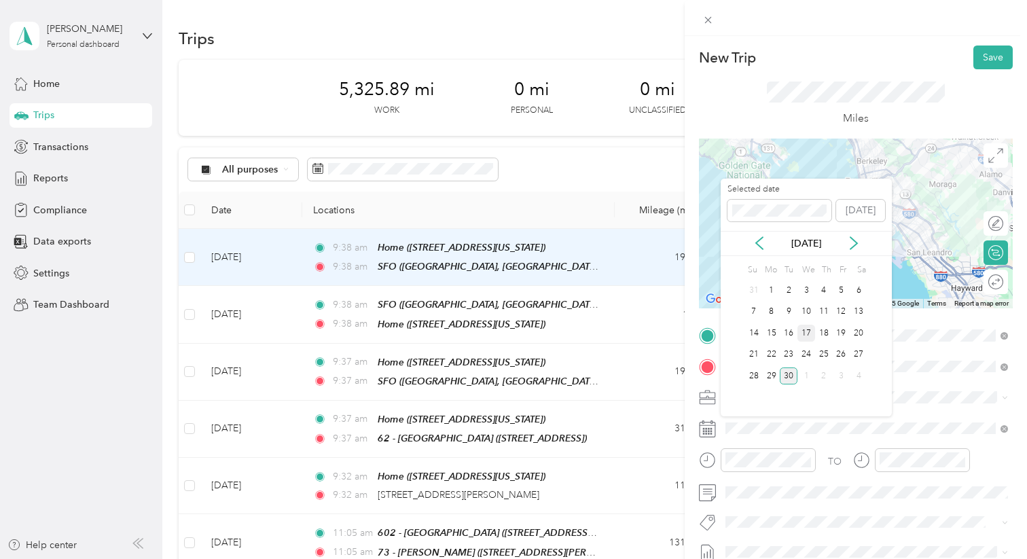
click at [810, 337] on div "17" at bounding box center [807, 333] width 18 height 17
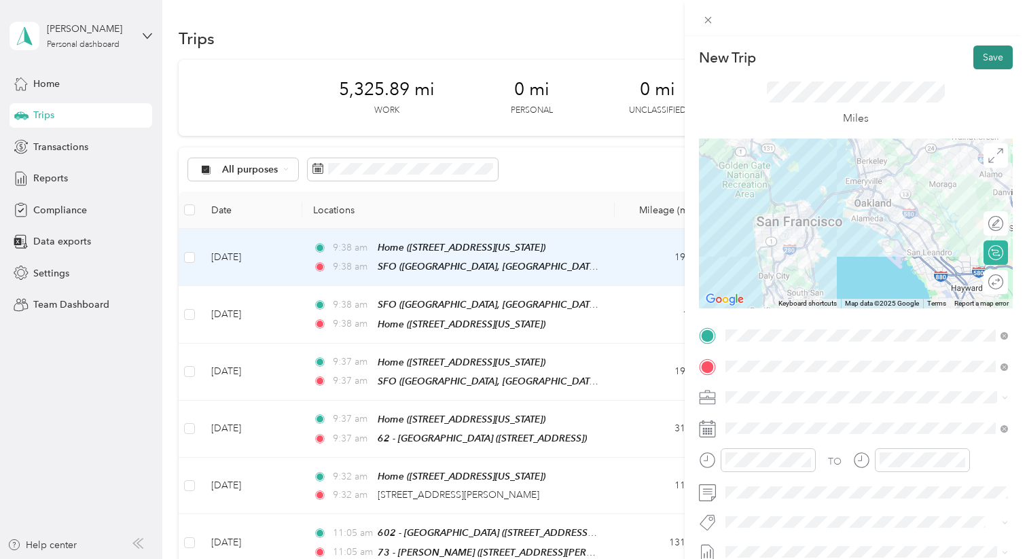
click at [987, 54] on button "Save" at bounding box center [992, 58] width 39 height 24
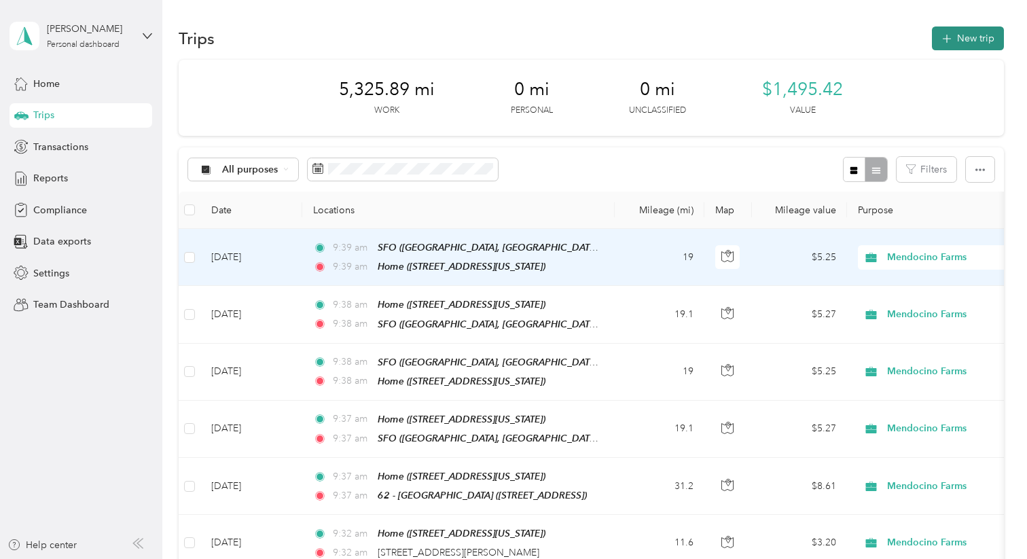
click at [980, 39] on button "New trip" at bounding box center [968, 38] width 72 height 24
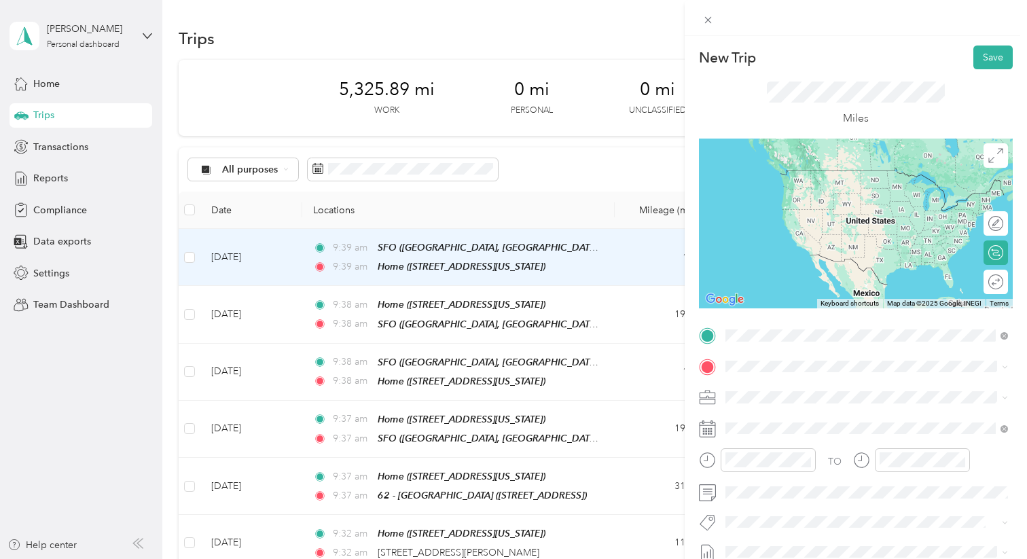
click at [785, 387] on div "Home" at bounding box center [819, 389] width 136 height 12
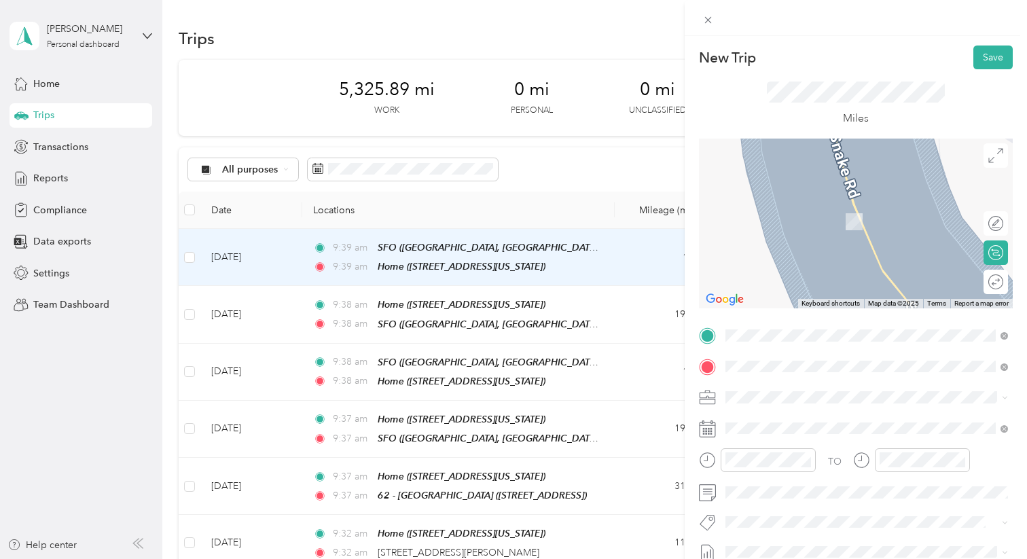
click at [836, 211] on div "TEAM 62 - Walnut Creek" at bounding box center [835, 208] width 168 height 17
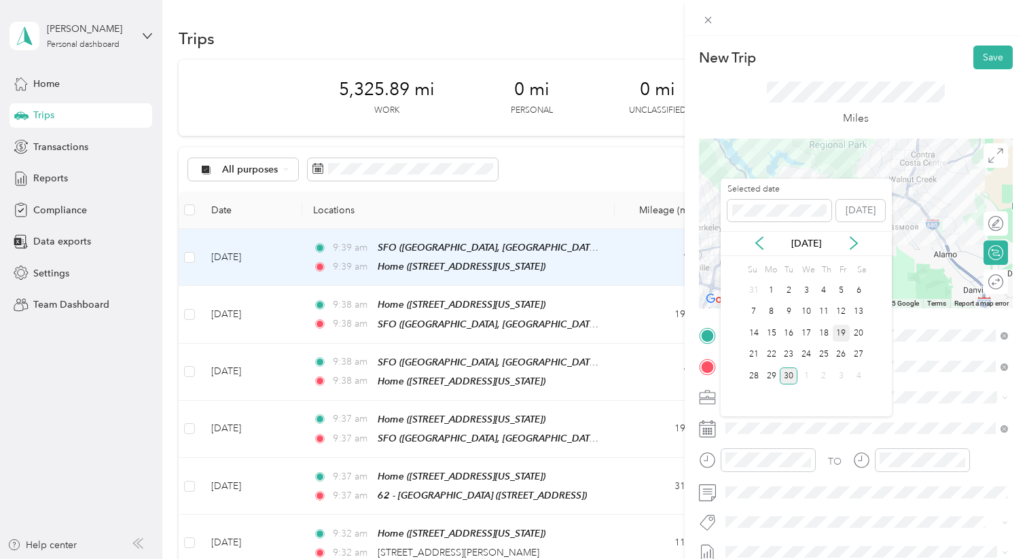
click at [838, 333] on div "19" at bounding box center [842, 333] width 18 height 17
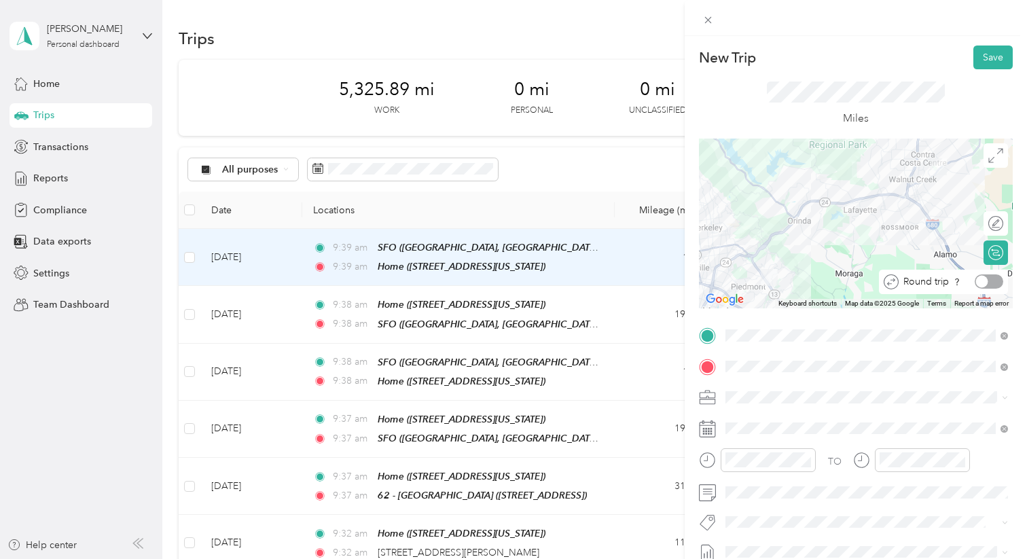
click at [995, 284] on div at bounding box center [989, 281] width 29 height 14
click at [995, 54] on button "Save" at bounding box center [992, 58] width 39 height 24
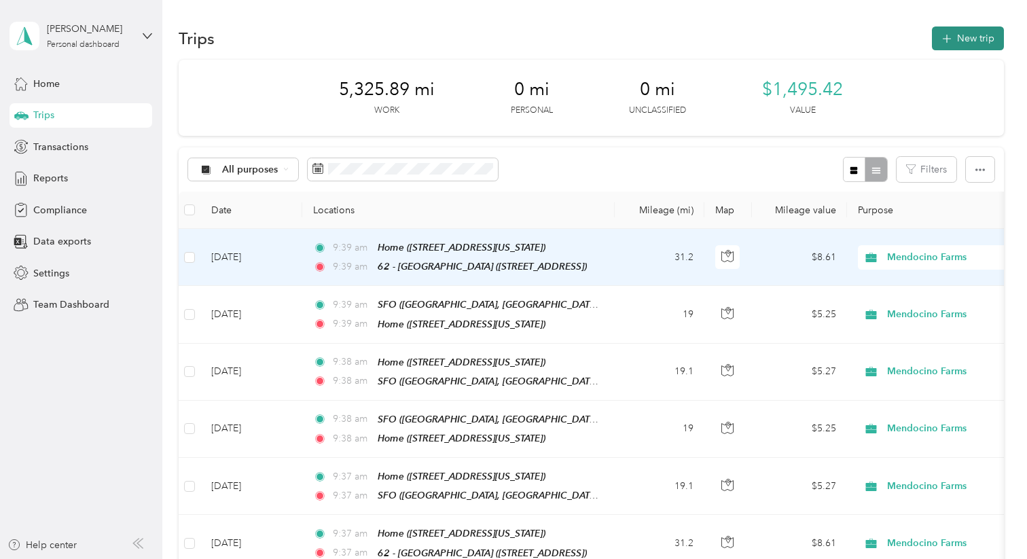
click at [981, 41] on button "New trip" at bounding box center [968, 38] width 72 height 24
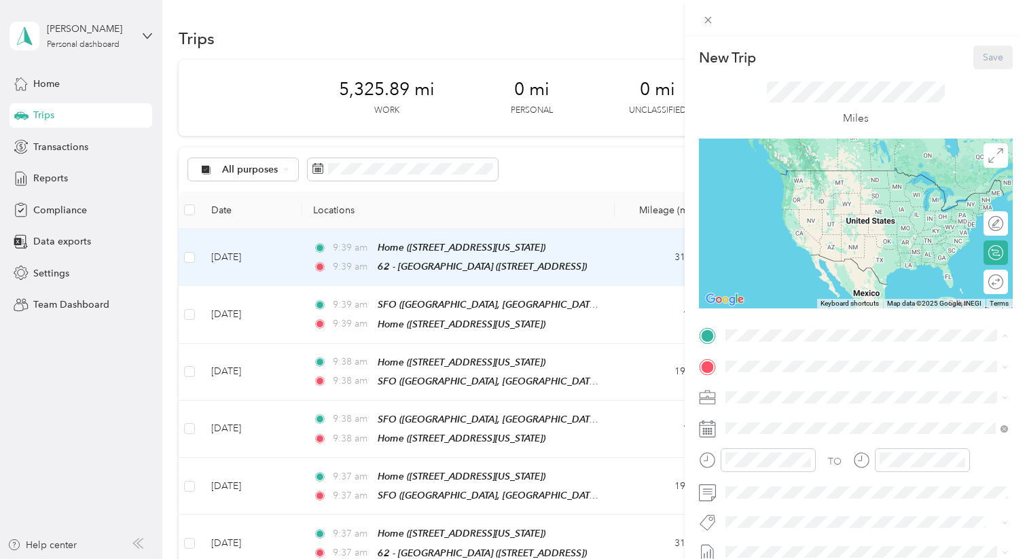
click at [774, 395] on div "Home 6133 Snake Road, Oakland, 94611, Oakland, California, United States" at bounding box center [819, 397] width 136 height 29
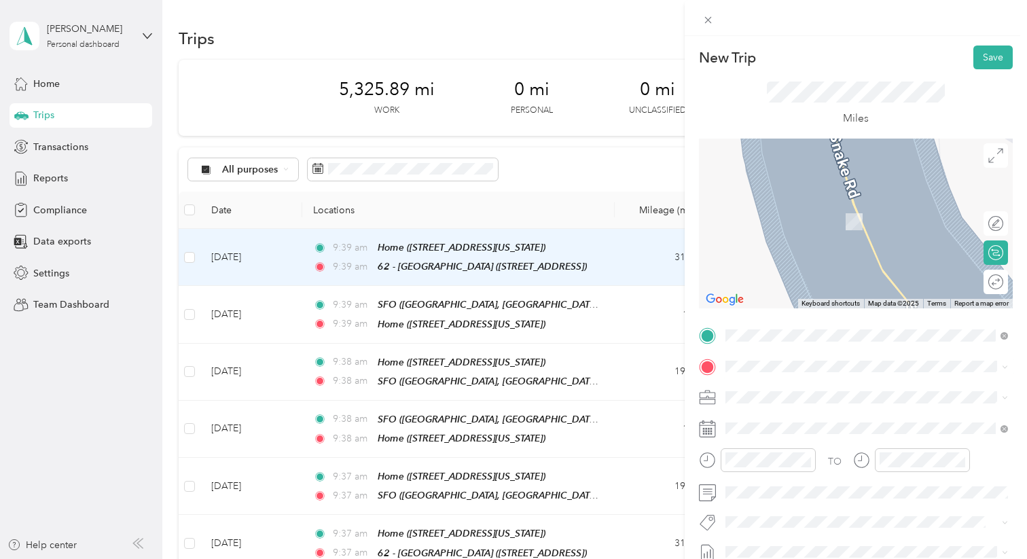
click at [878, 258] on div "TEAM 23 - Sacramento" at bounding box center [835, 253] width 168 height 17
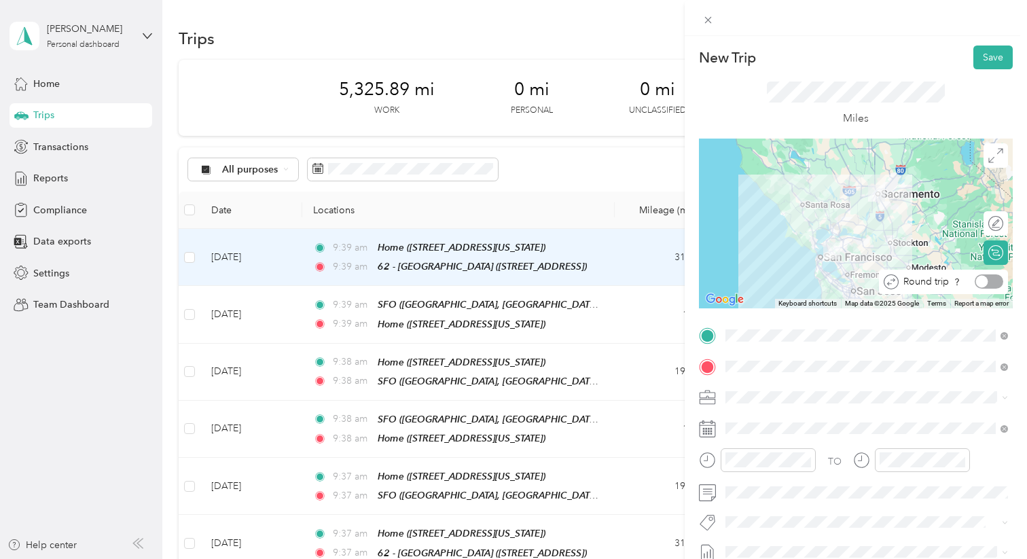
click at [996, 283] on div at bounding box center [989, 281] width 29 height 14
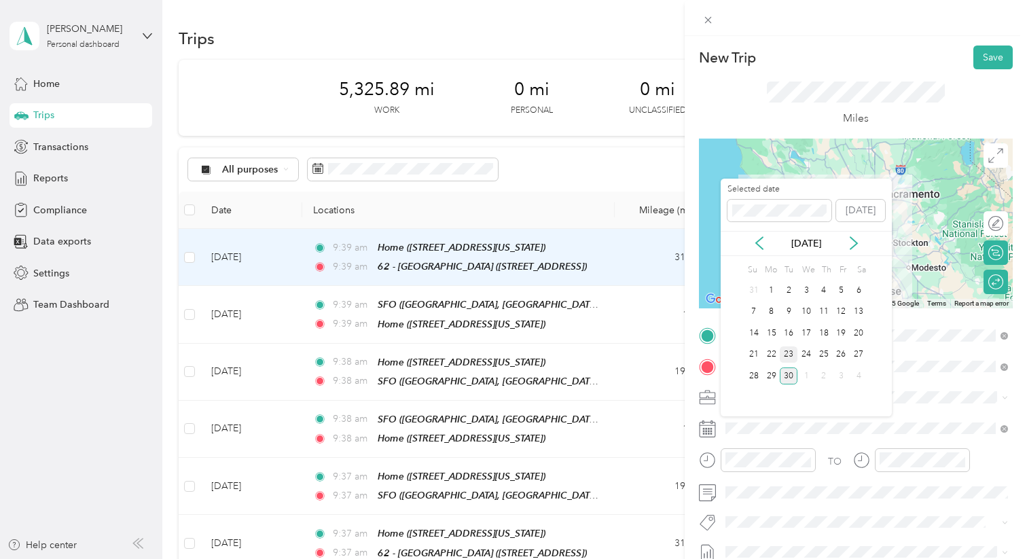
click at [789, 346] on div "23" at bounding box center [789, 354] width 18 height 17
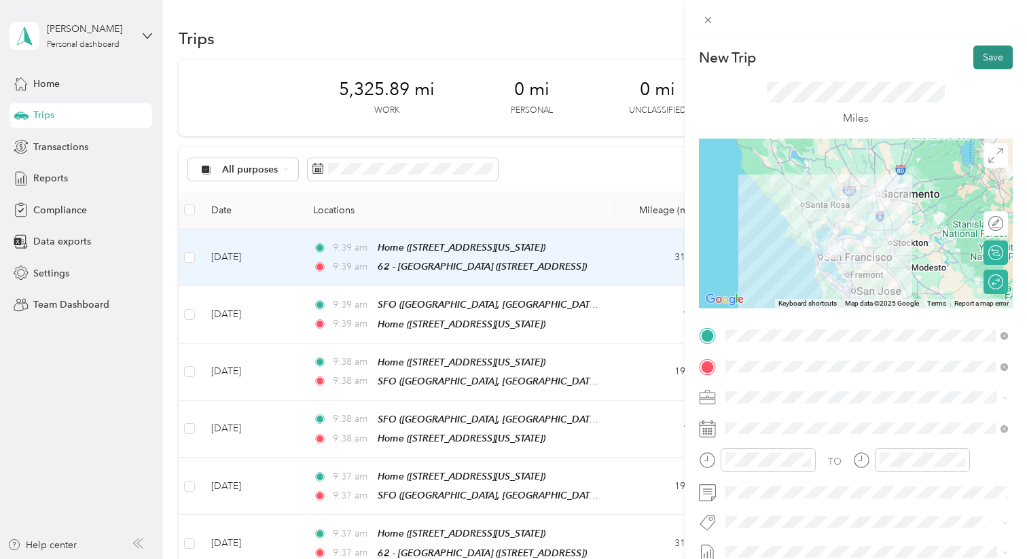
click at [994, 62] on button "Save" at bounding box center [992, 58] width 39 height 24
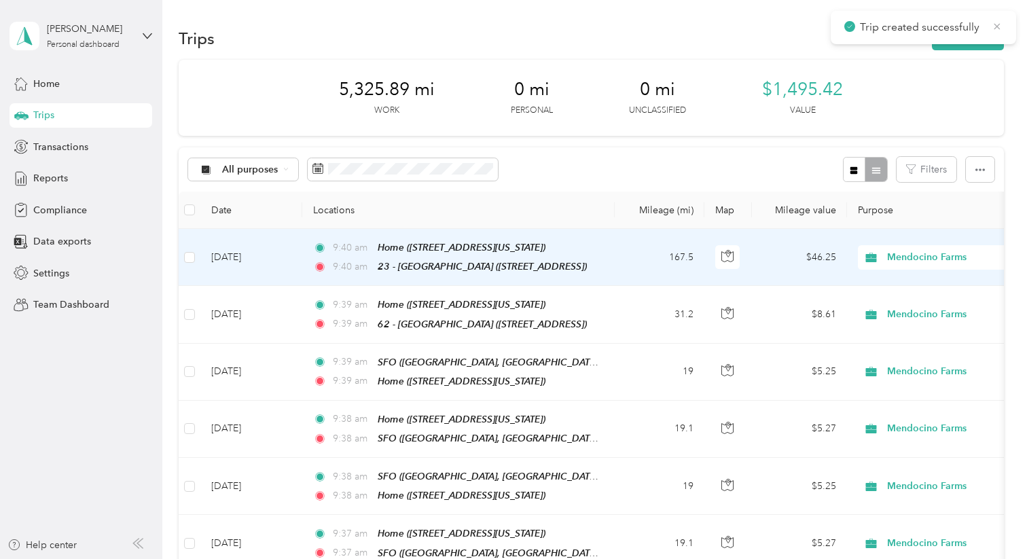
click at [999, 22] on icon at bounding box center [997, 26] width 11 height 12
click at [978, 39] on button "New trip" at bounding box center [968, 38] width 72 height 24
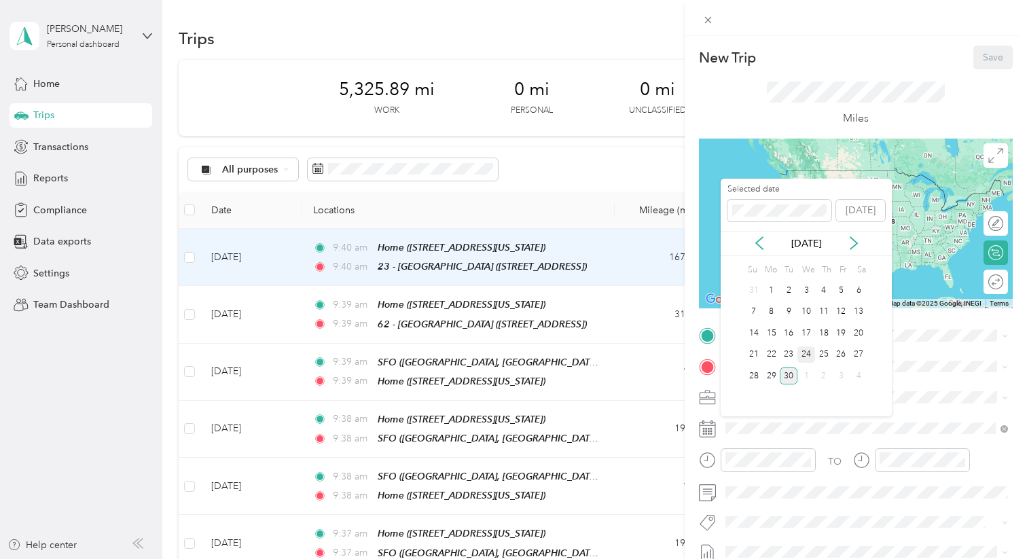
click at [806, 357] on div "24" at bounding box center [807, 354] width 18 height 17
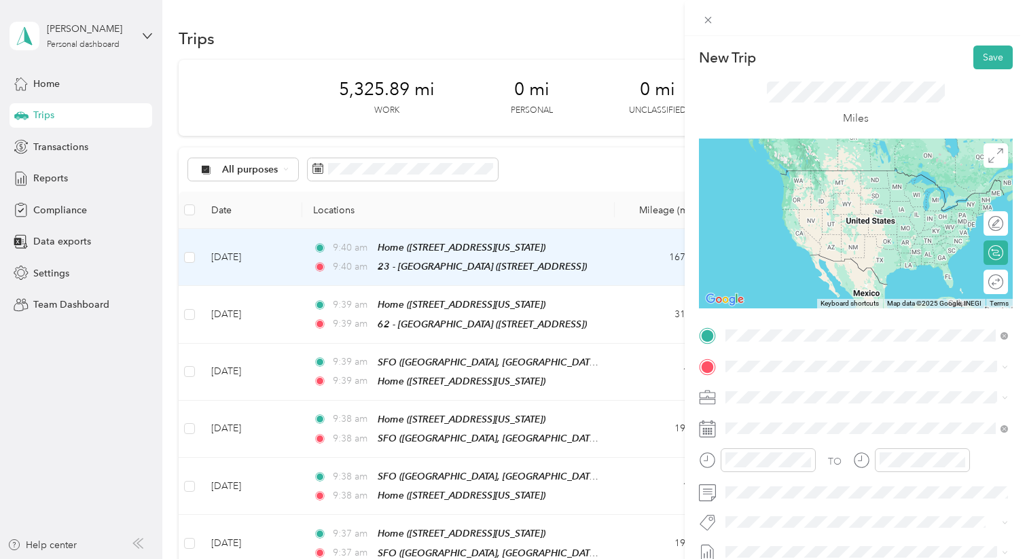
click at [778, 410] on span "6133 Snake Road, Oakland, 94611, Oakland, California, United States" at bounding box center [819, 405] width 136 height 12
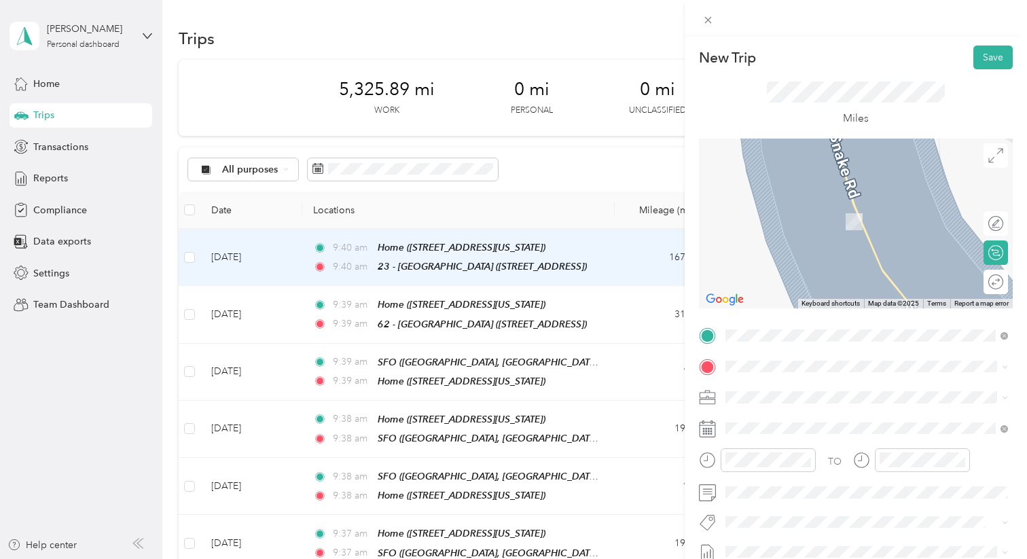
click at [872, 222] on div "SFO Bayshore Boulevard, San Francisco, 94124, San Francisco, California, United…" at bounding box center [877, 221] width 253 height 43
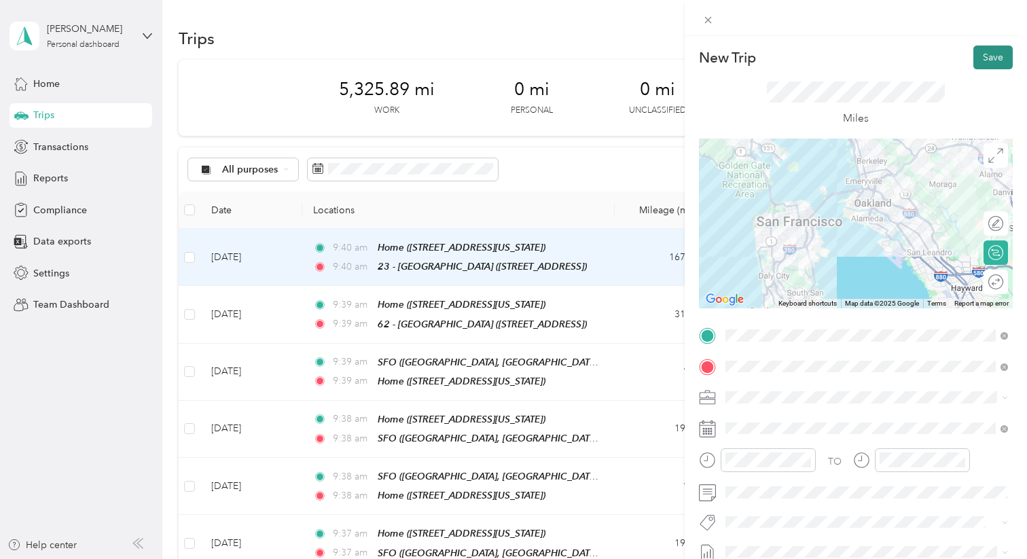
click at [1000, 65] on button "Save" at bounding box center [992, 58] width 39 height 24
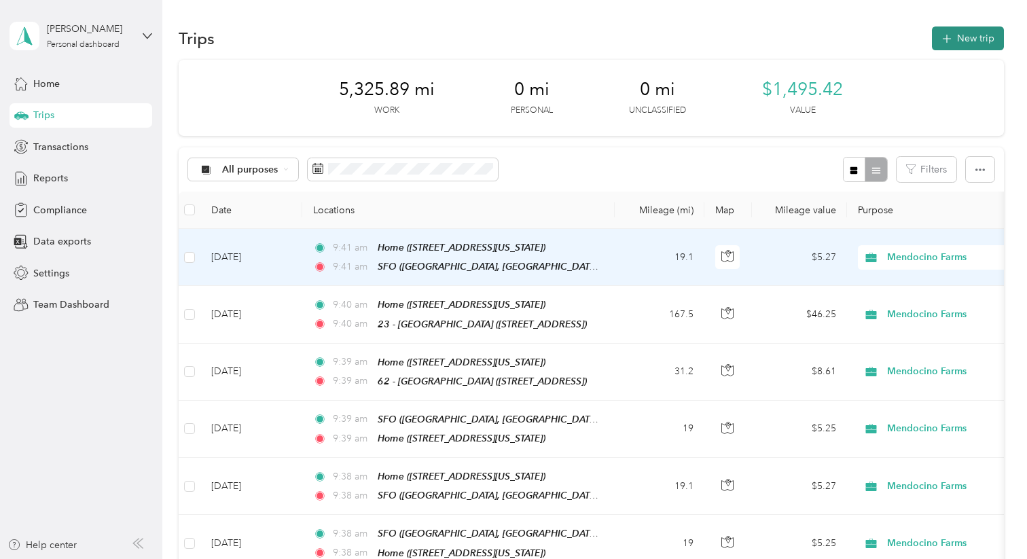
click at [980, 44] on button "New trip" at bounding box center [968, 38] width 72 height 24
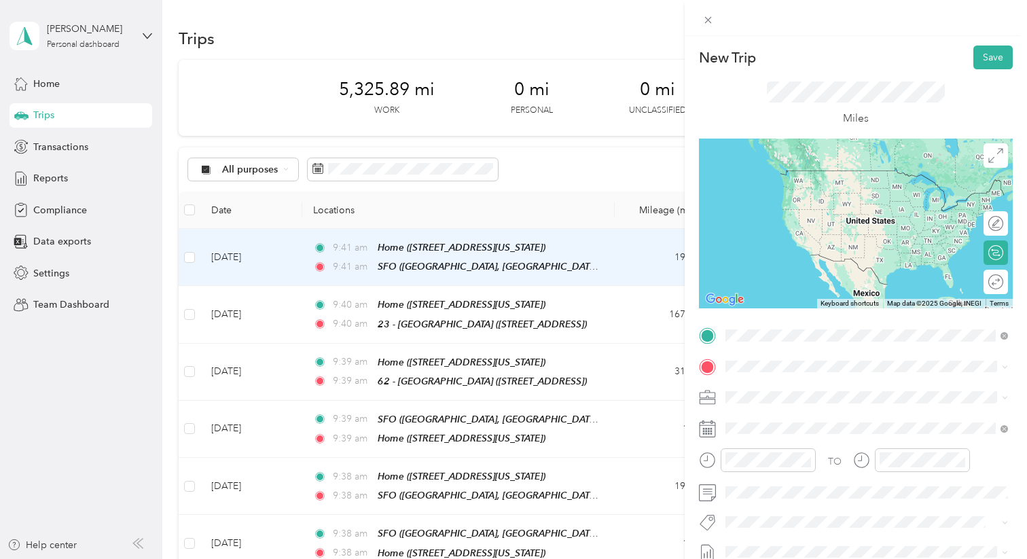
click at [780, 395] on div "SFO Bayshore Boulevard, San Francisco, 94124, San Francisco, California, United…" at bounding box center [877, 404] width 253 height 43
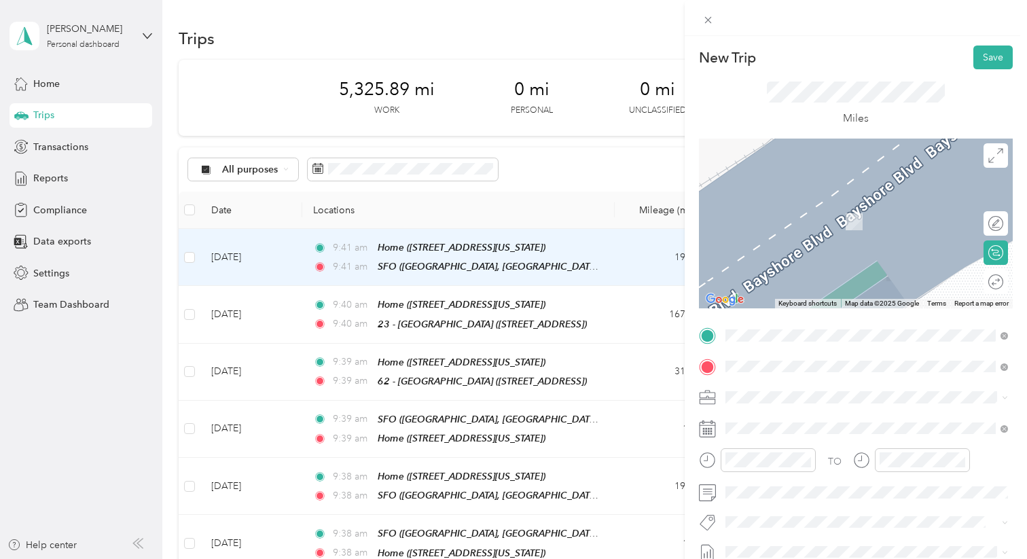
click at [854, 228] on div "Home 6133 Snake Road, Oakland, 94611, Oakland, California, United States" at bounding box center [819, 214] width 136 height 29
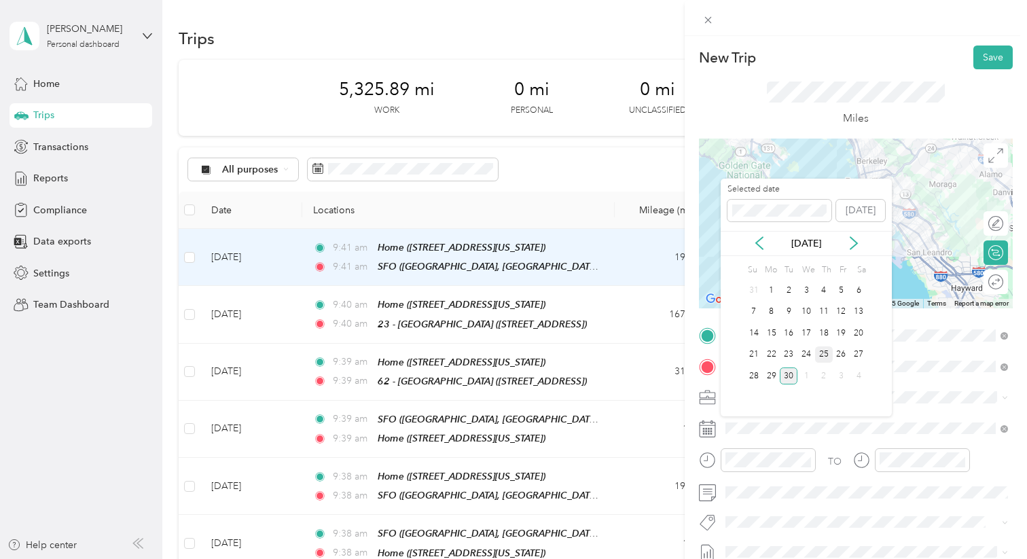
click at [819, 356] on div "25" at bounding box center [824, 354] width 18 height 17
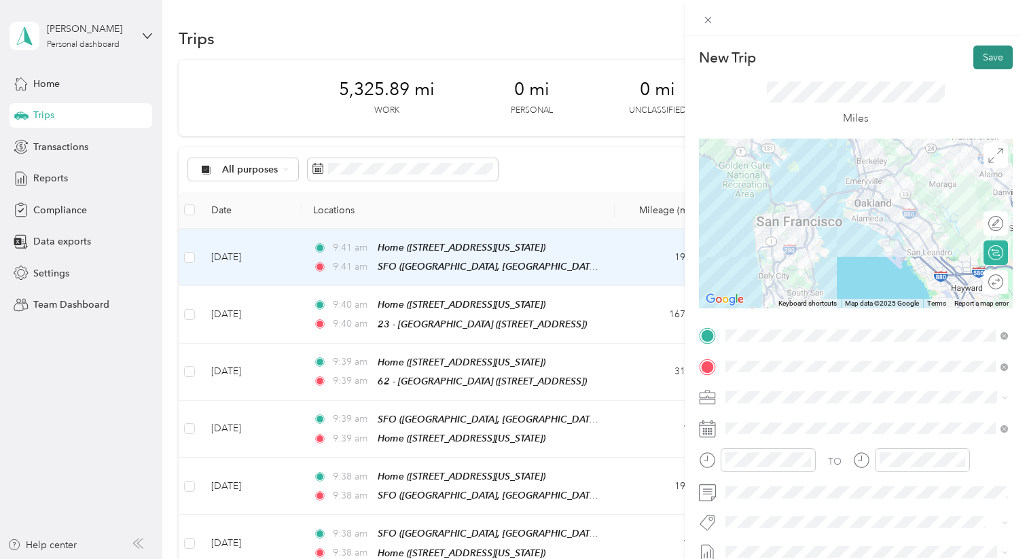
click at [997, 59] on button "Save" at bounding box center [992, 58] width 39 height 24
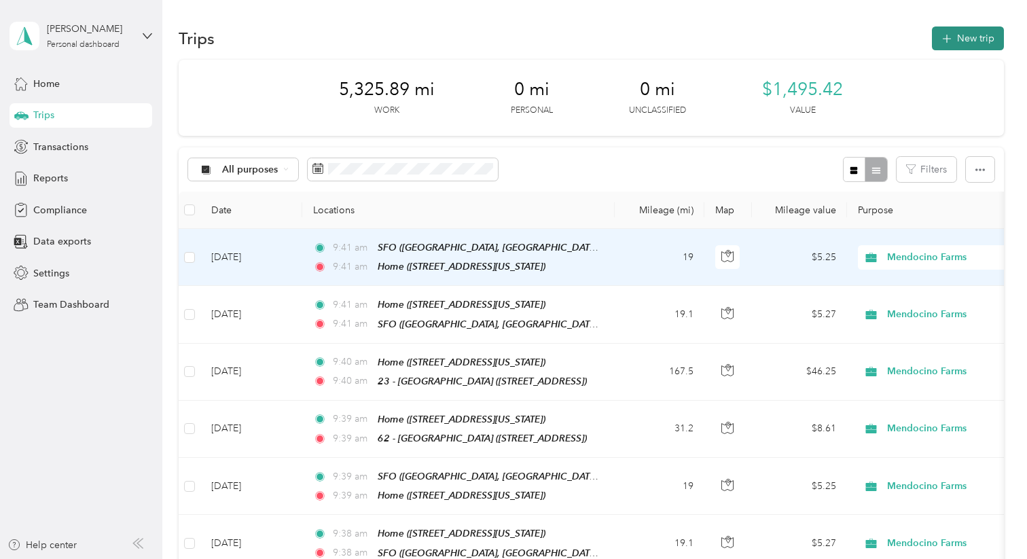
click at [969, 41] on button "New trip" at bounding box center [968, 38] width 72 height 24
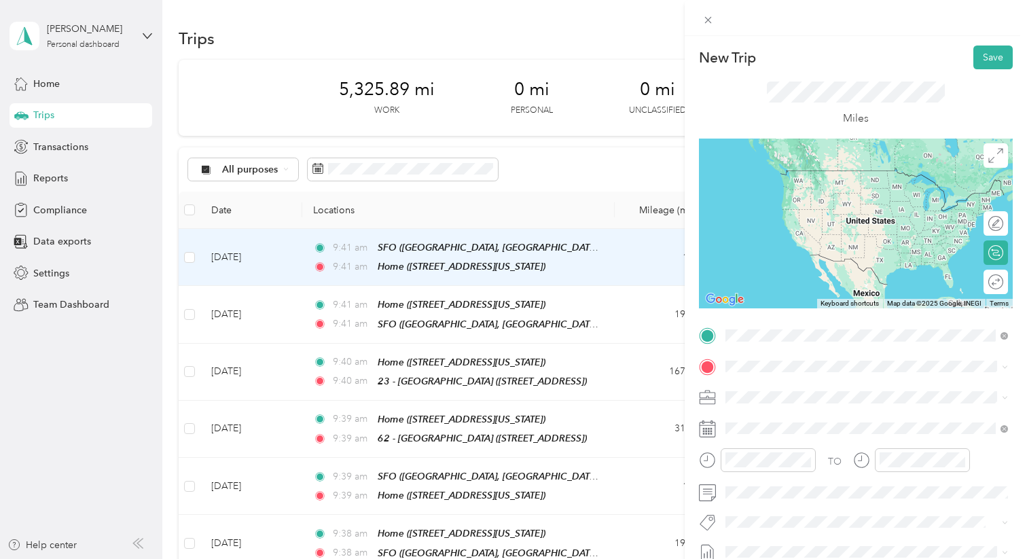
click at [756, 403] on span "6133 Snake Road, Oakland, 94611, Oakland, California, United States" at bounding box center [819, 405] width 136 height 12
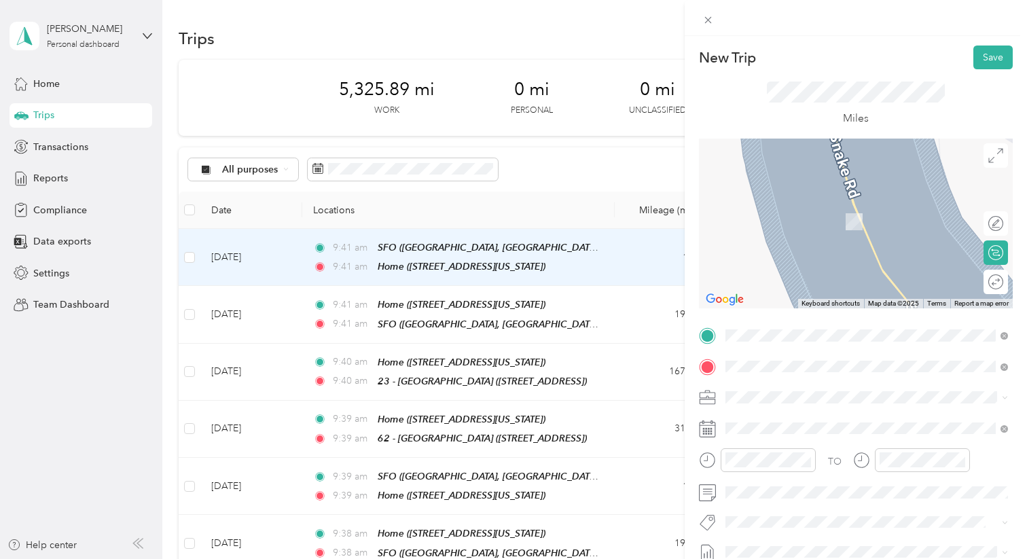
click at [783, 421] on span "[STREET_ADDRESS][PERSON_NAME][US_STATE]" at bounding box center [856, 416] width 211 height 12
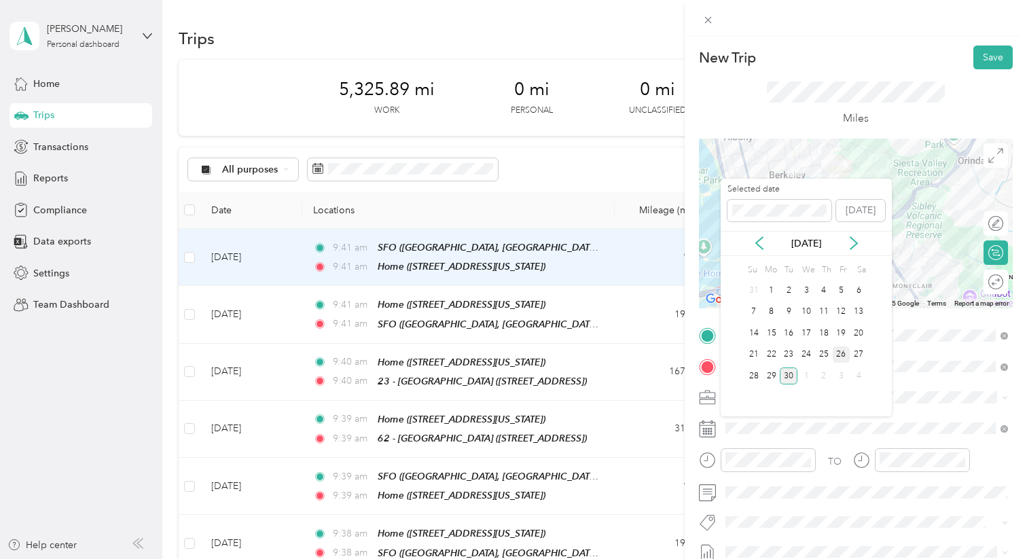
click at [842, 357] on div "26" at bounding box center [842, 354] width 18 height 17
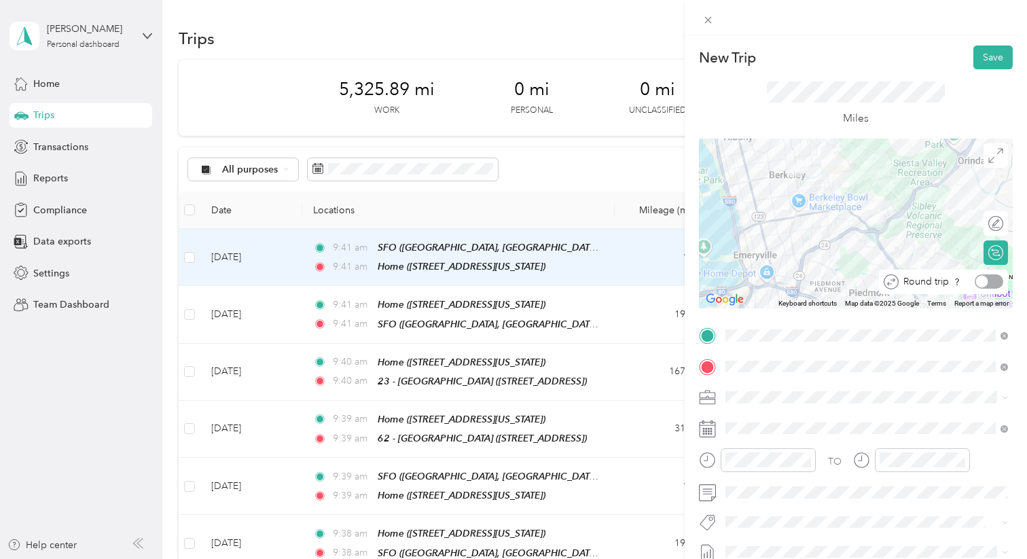
click at [999, 281] on div at bounding box center [989, 281] width 29 height 14
click at [997, 54] on button "Save" at bounding box center [992, 58] width 39 height 24
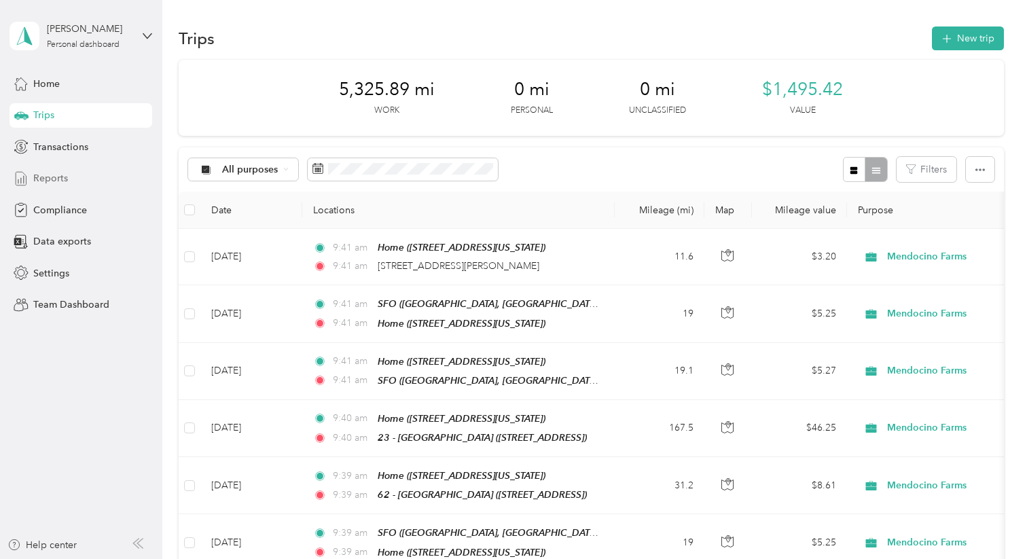
click at [55, 181] on span "Reports" at bounding box center [50, 178] width 35 height 14
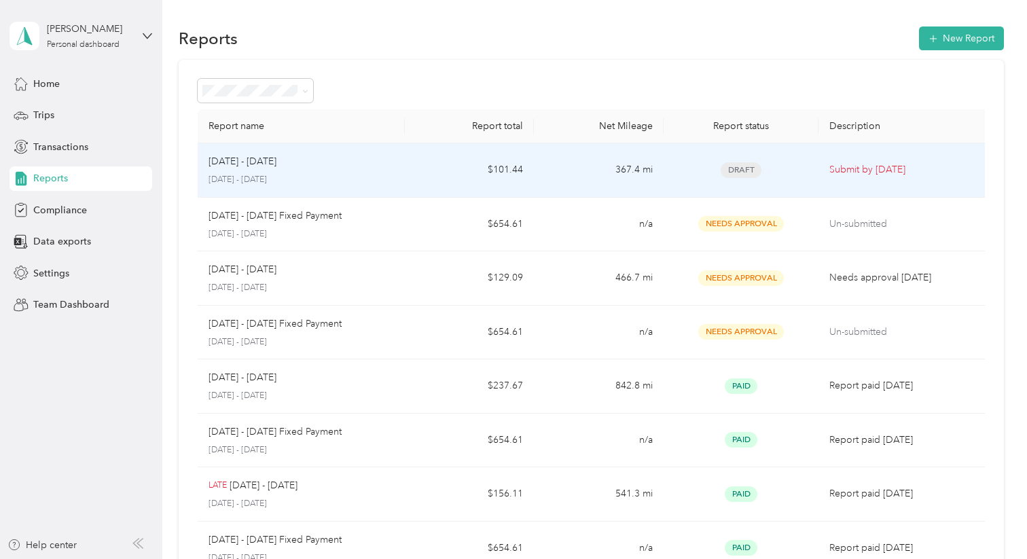
click at [415, 175] on td "$101.44" at bounding box center [469, 170] width 129 height 54
